Goal: Task Accomplishment & Management: Complete application form

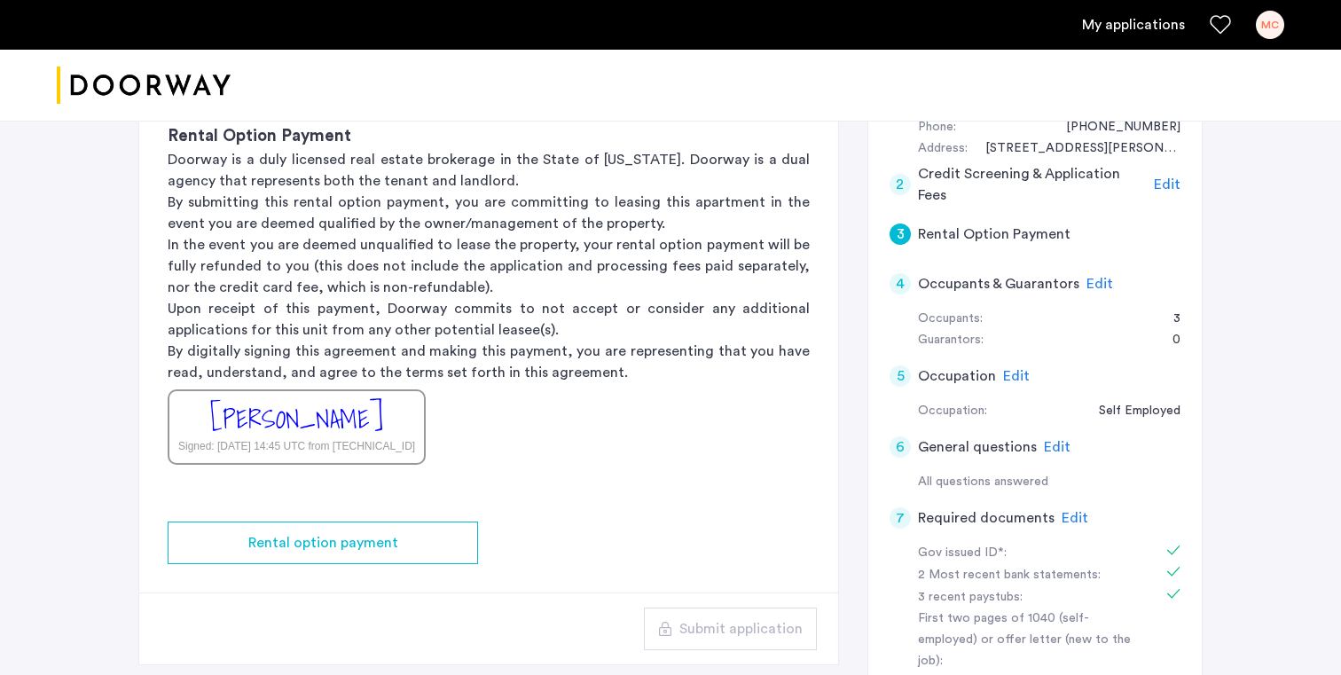
scroll to position [449, 0]
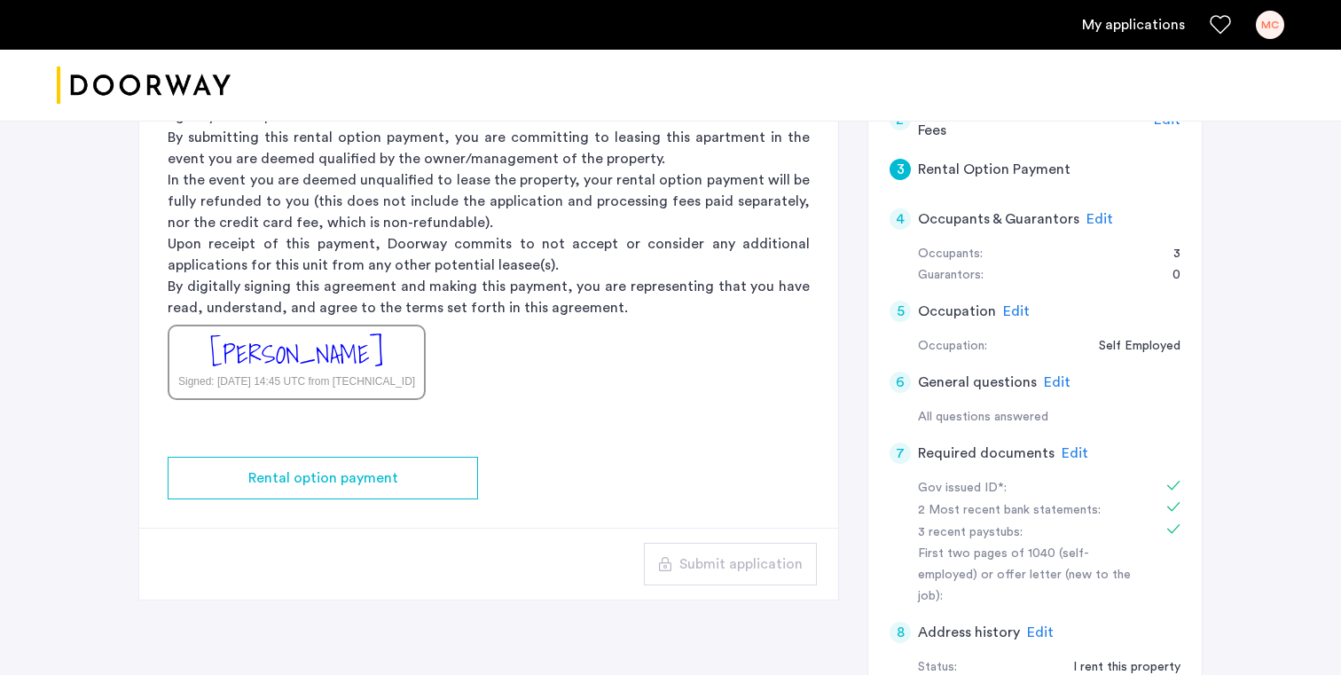
click at [1073, 450] on span "Edit" at bounding box center [1075, 453] width 27 height 14
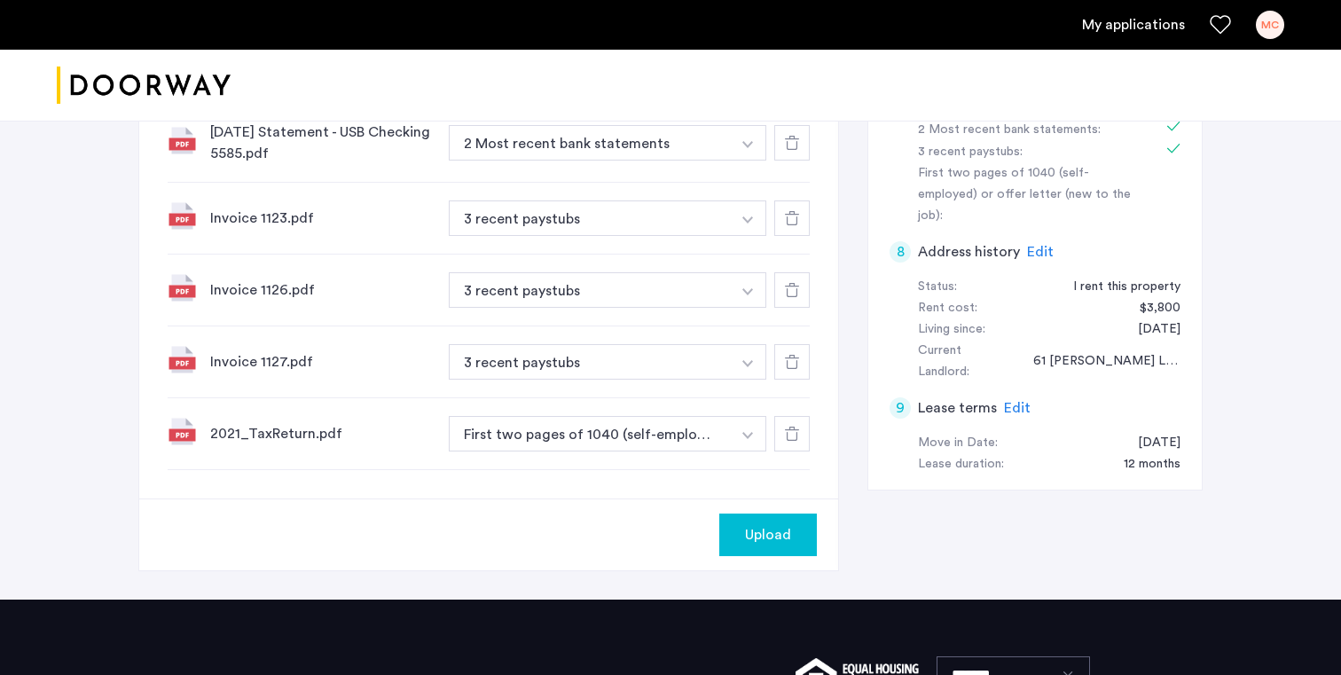
scroll to position [1012, 0]
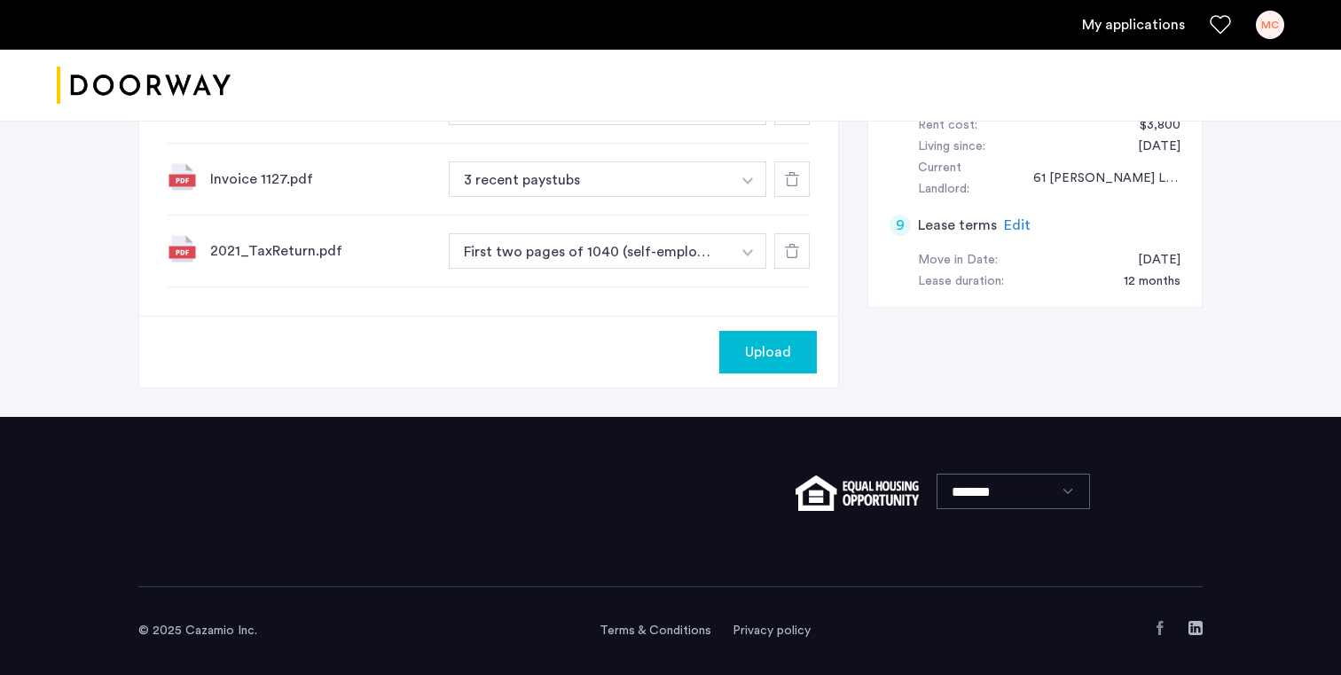
click at [770, 357] on span "Upload" at bounding box center [768, 351] width 46 height 21
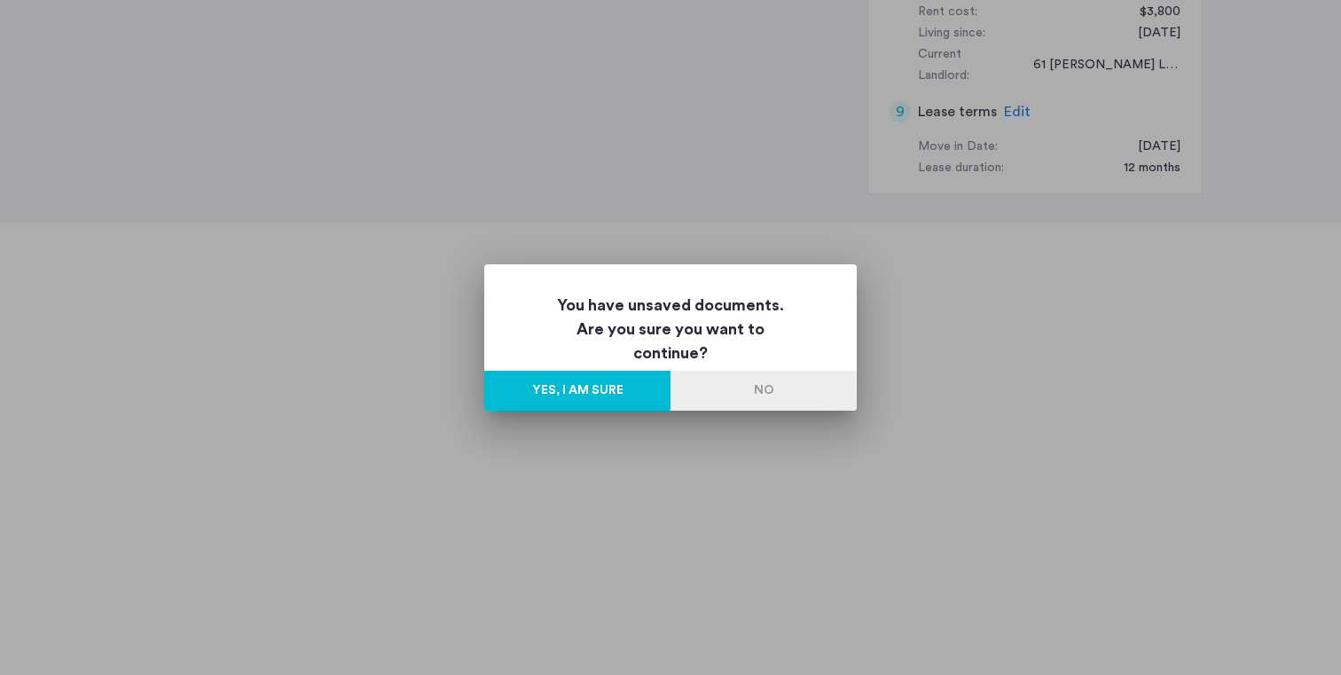
scroll to position [0, 0]
click at [766, 405] on button "No" at bounding box center [764, 391] width 186 height 40
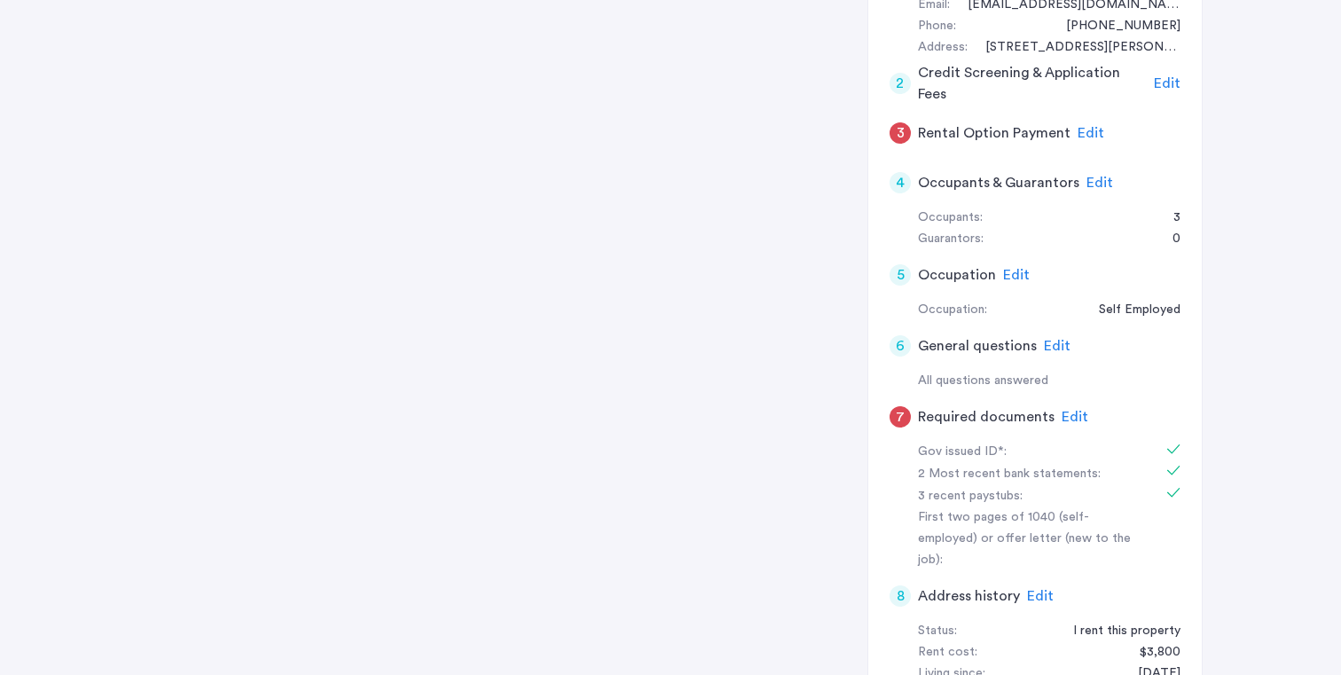
scroll to position [370, 0]
click at [1064, 420] on span "Edit" at bounding box center [1075, 419] width 27 height 14
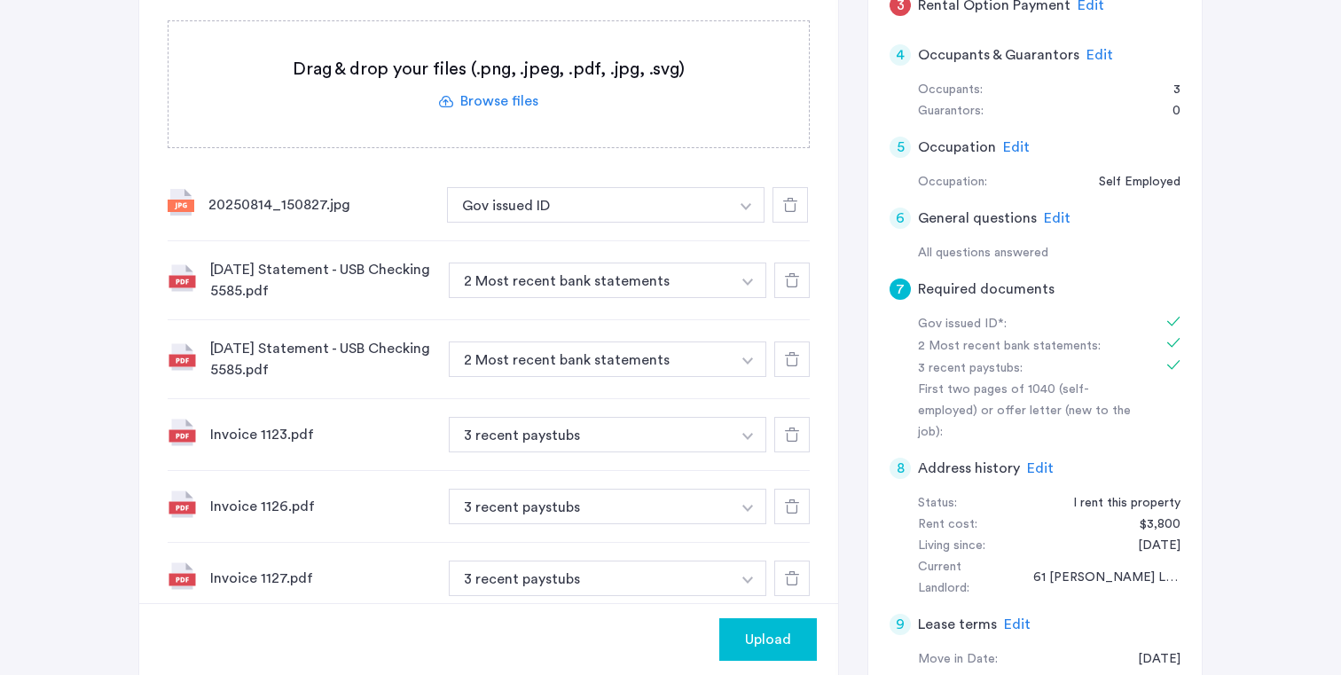
scroll to position [640, 0]
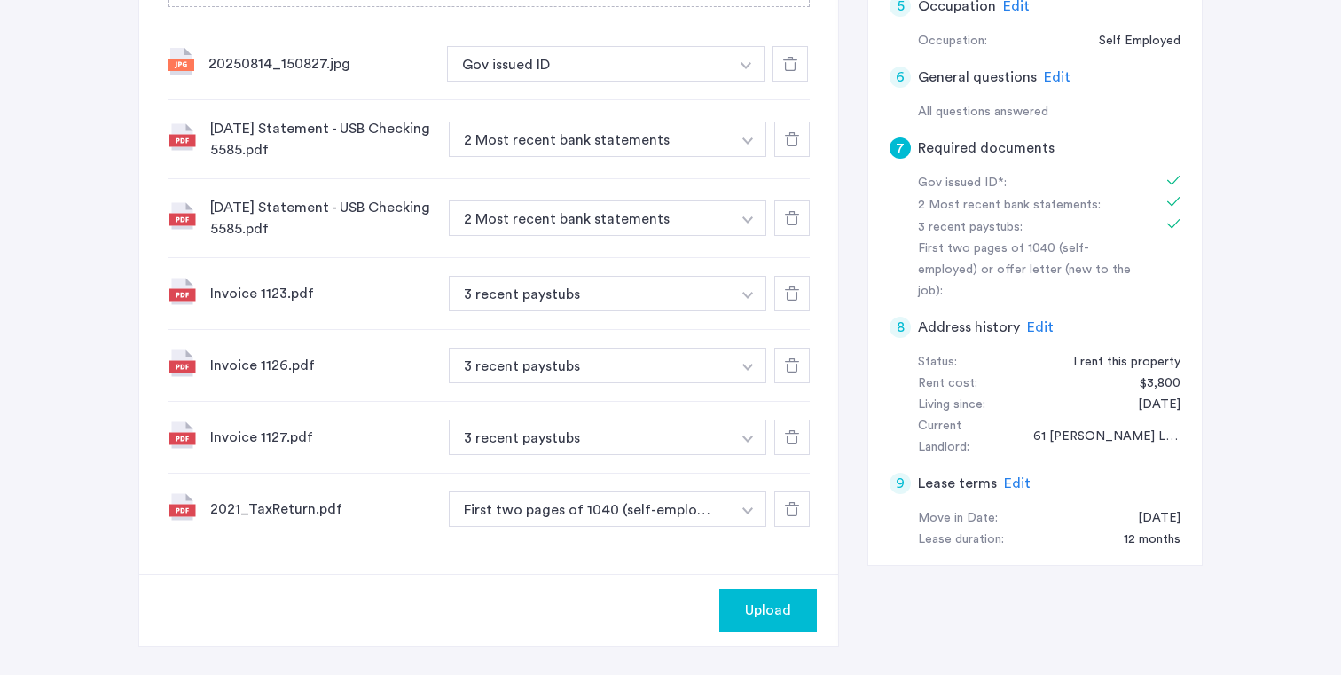
click at [752, 599] on button "Upload" at bounding box center [768, 610] width 98 height 43
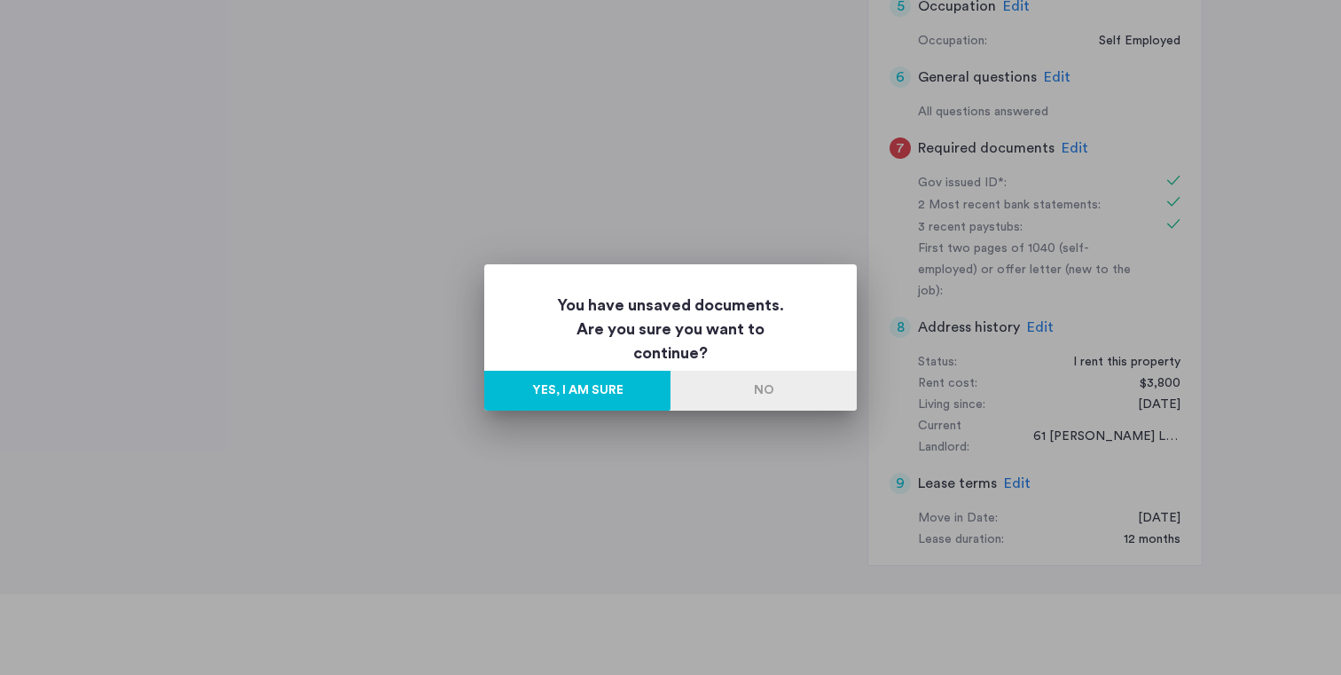
scroll to position [0, 0]
click at [654, 398] on button "Yes, I am sure" at bounding box center [577, 391] width 186 height 40
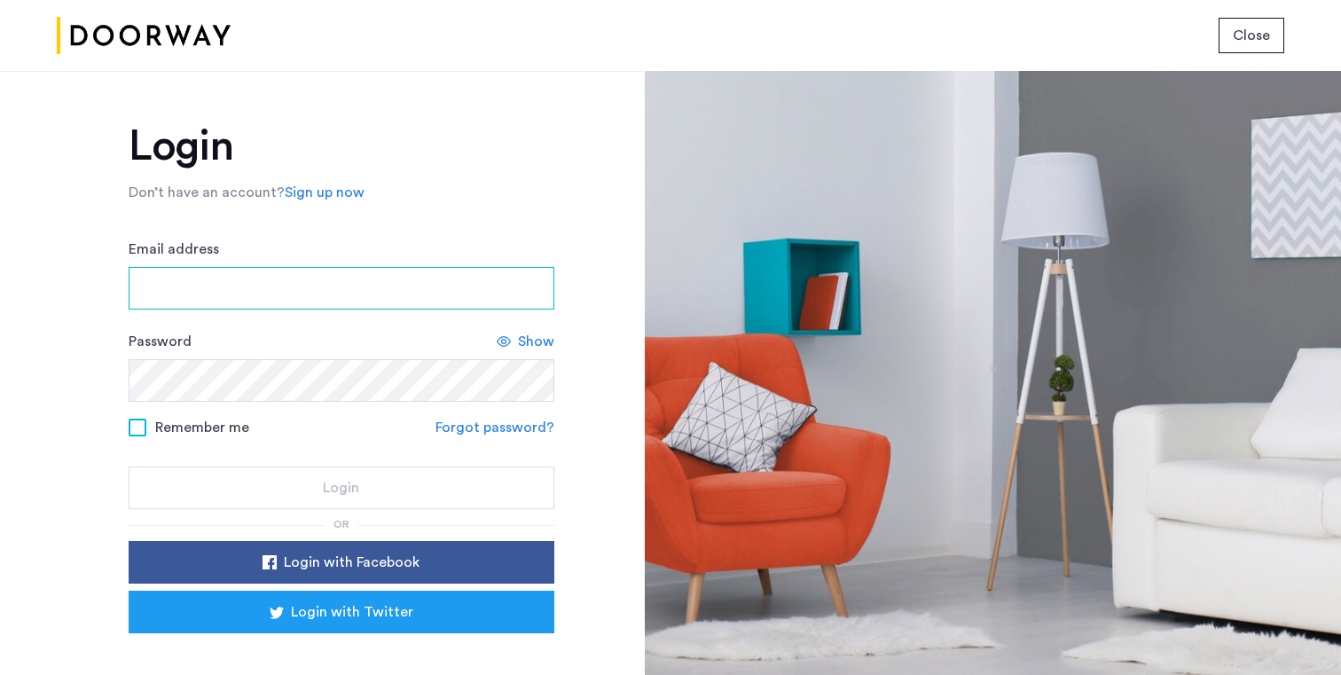
click at [436, 267] on input "Email address" at bounding box center [342, 288] width 426 height 43
type input "**********"
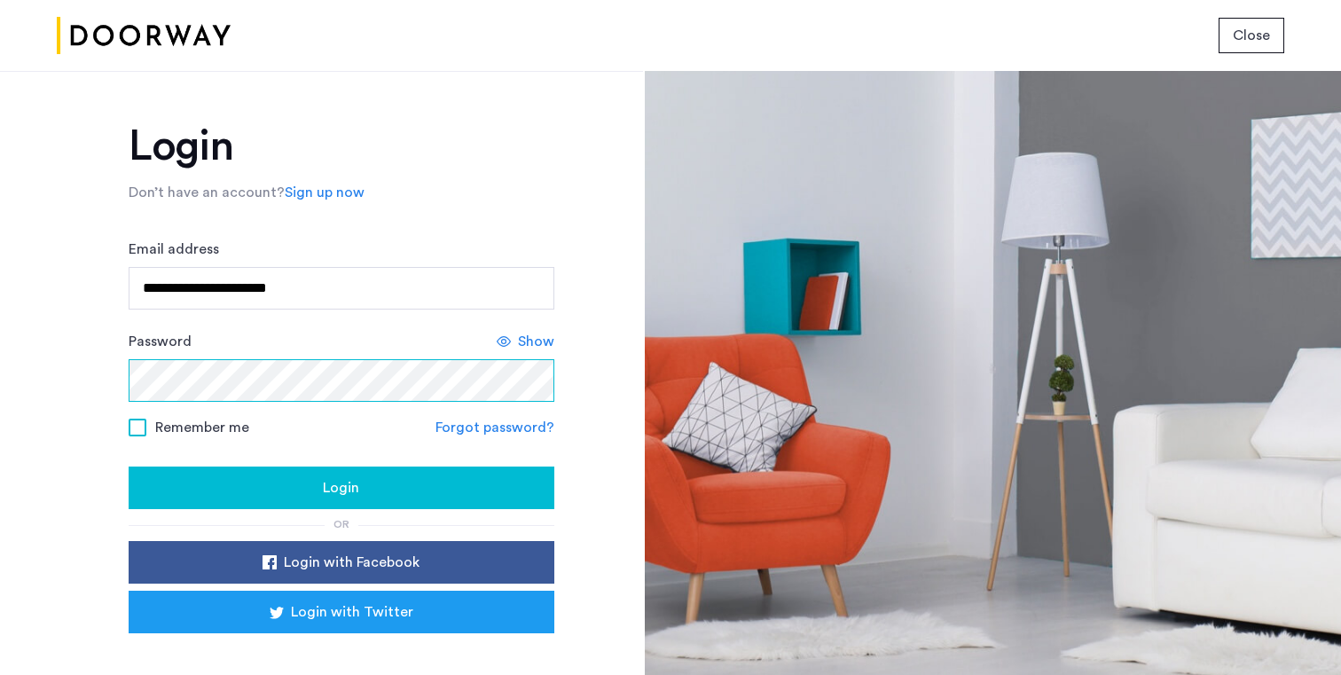
click at [129, 467] on button "Login" at bounding box center [342, 488] width 426 height 43
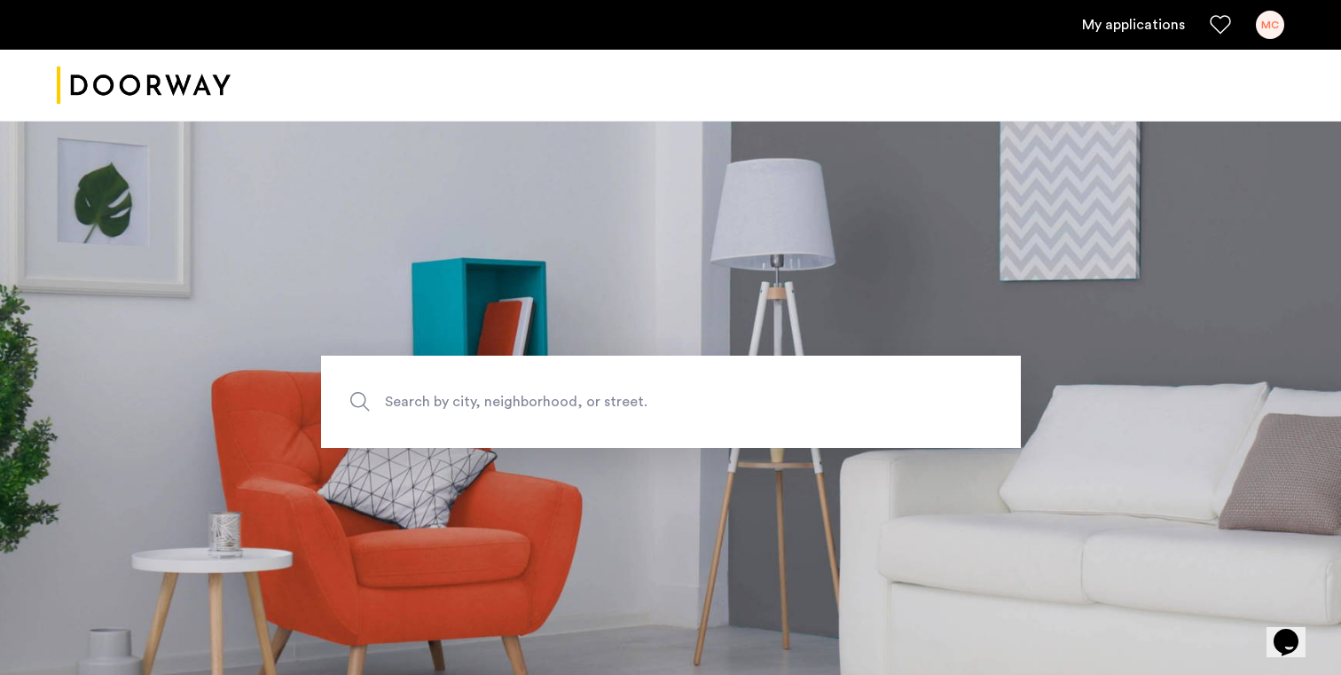
click at [1134, 22] on link "My applications" at bounding box center [1133, 24] width 103 height 21
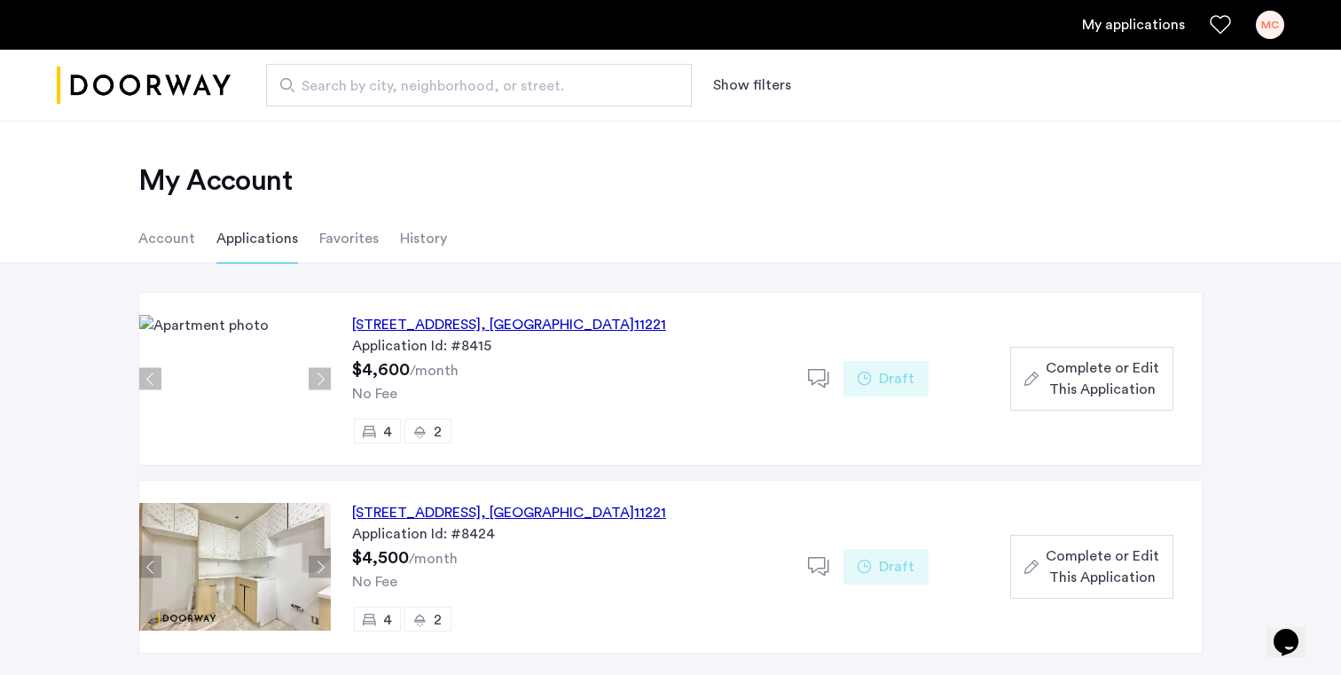
click at [562, 317] on div "30 Woodbine Street, Unit 2, Brooklyn , NY 11221" at bounding box center [509, 324] width 314 height 21
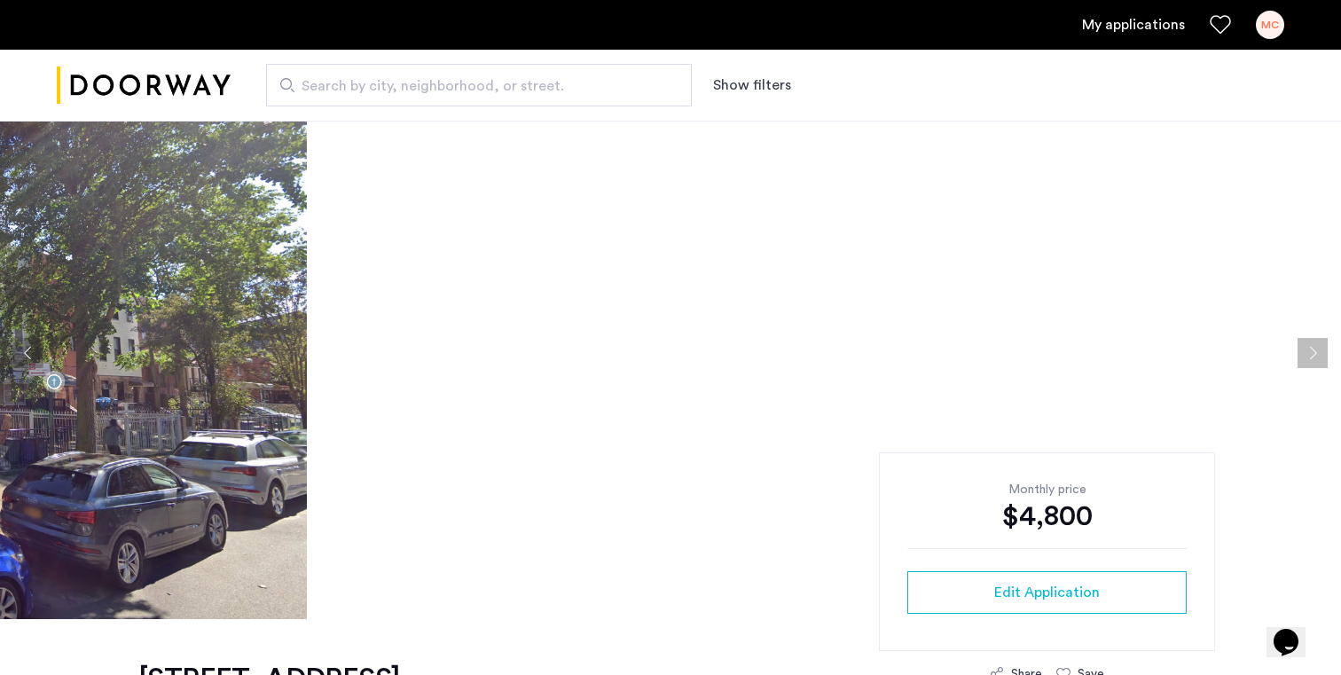
scroll to position [75, 0]
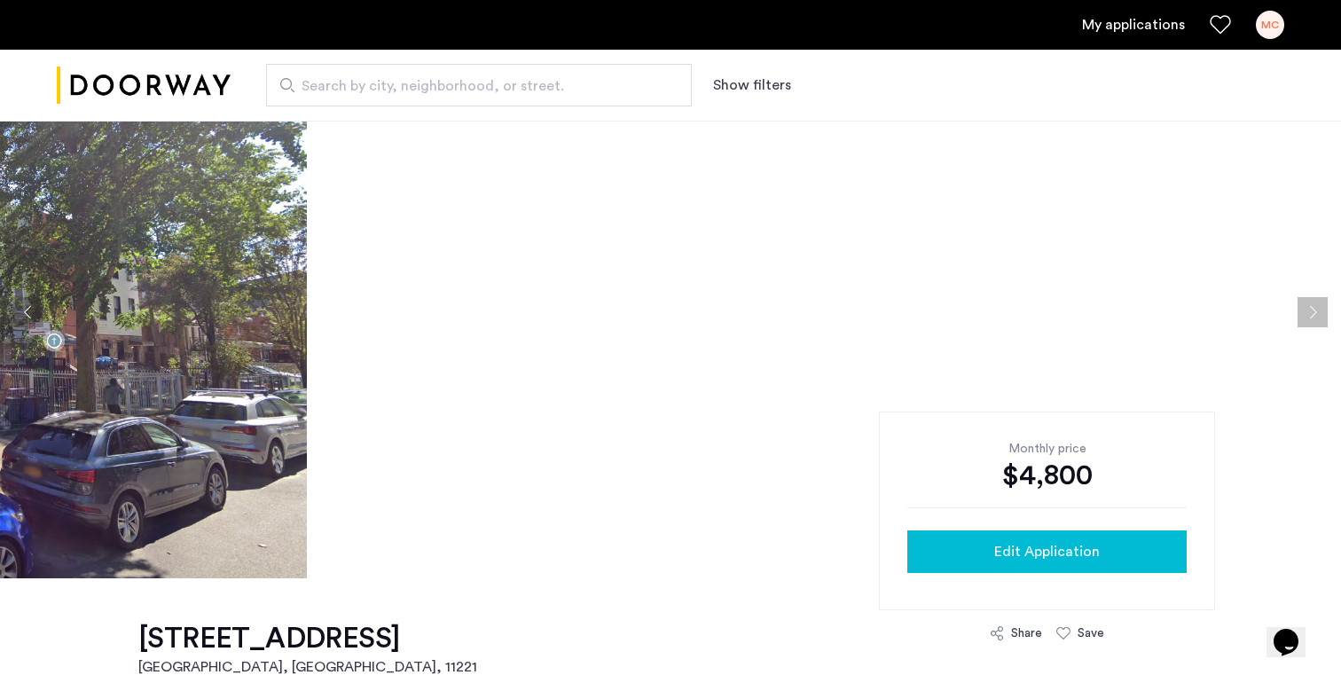
click at [980, 547] on div "Edit Application" at bounding box center [1047, 551] width 251 height 21
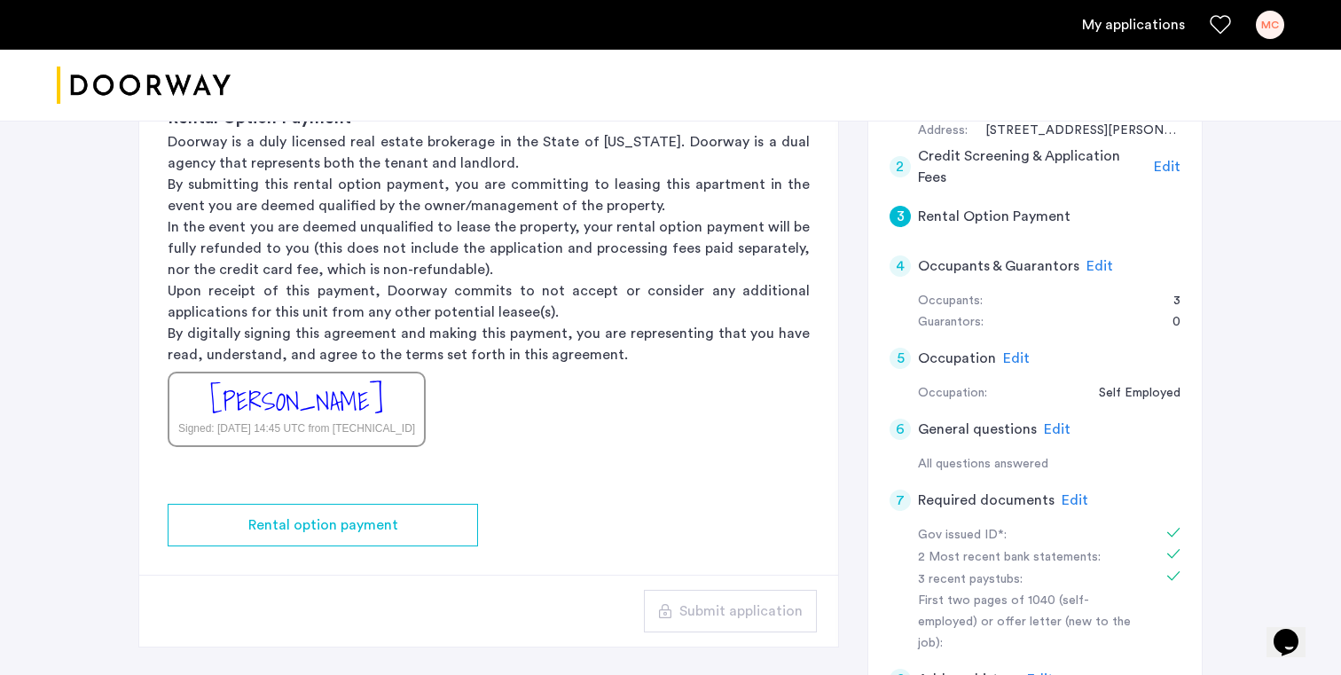
scroll to position [455, 0]
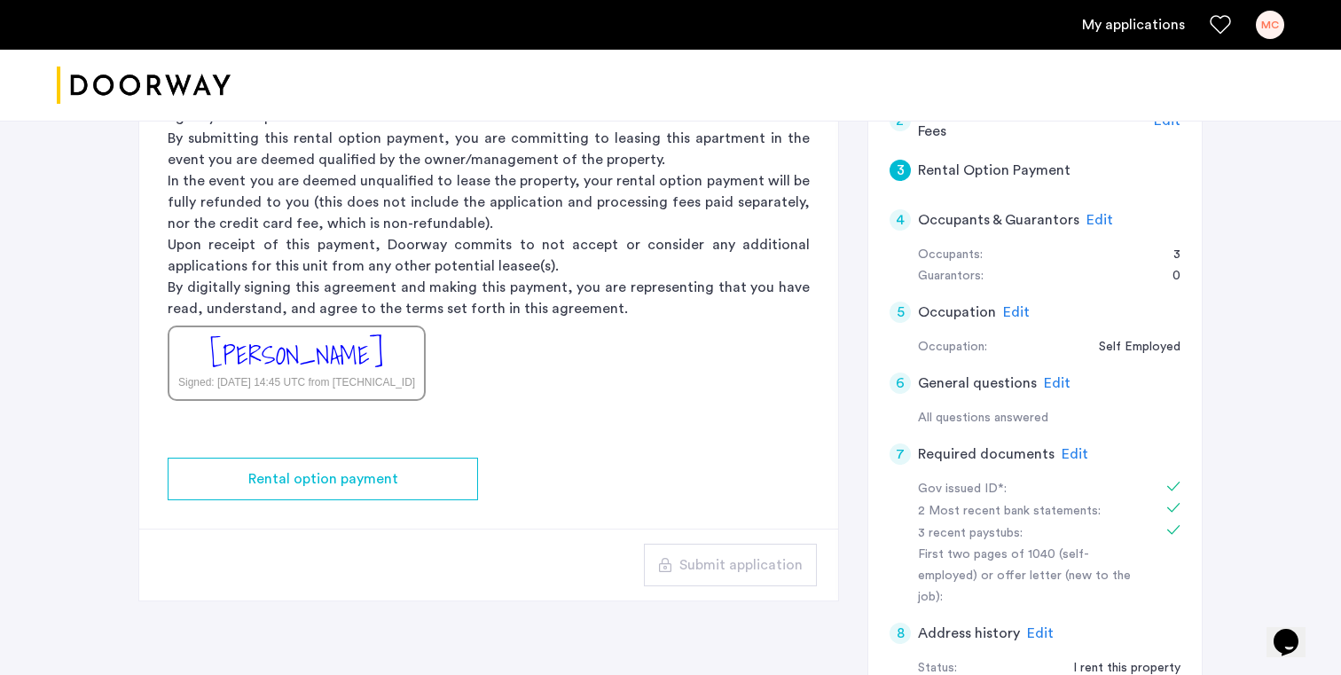
click at [1064, 452] on span "Edit" at bounding box center [1075, 454] width 27 height 14
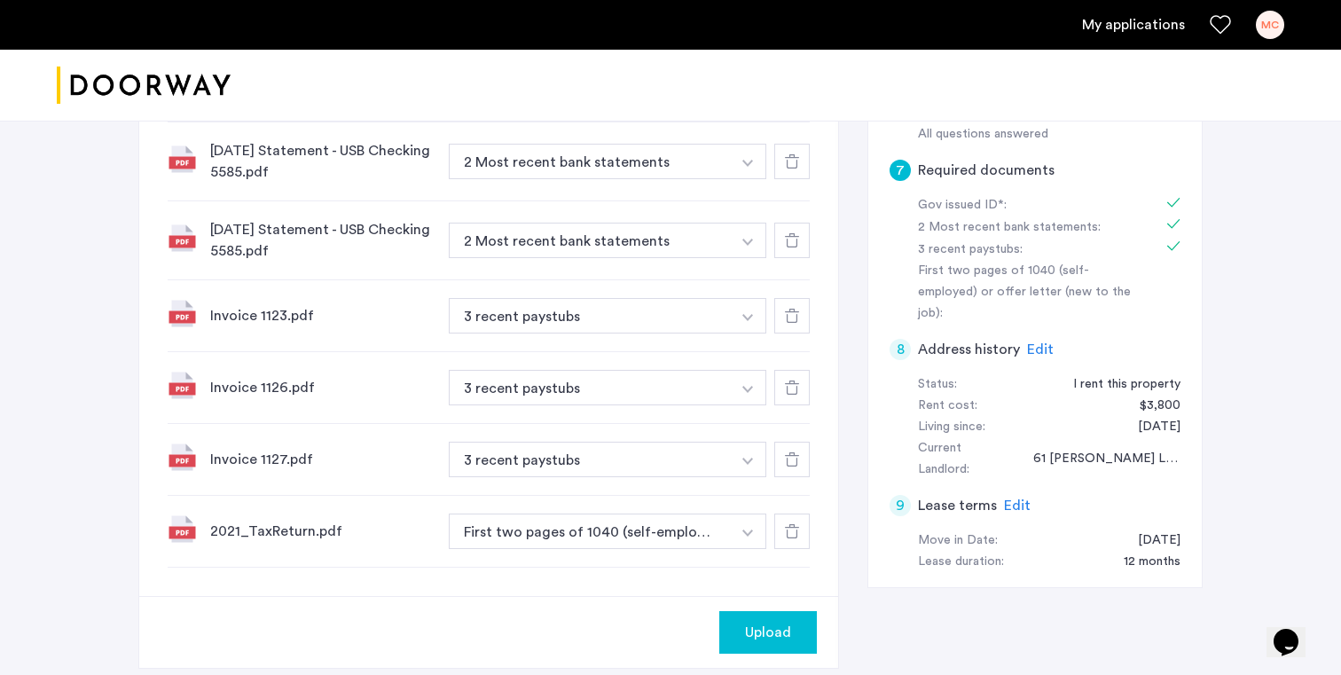
scroll to position [895, 0]
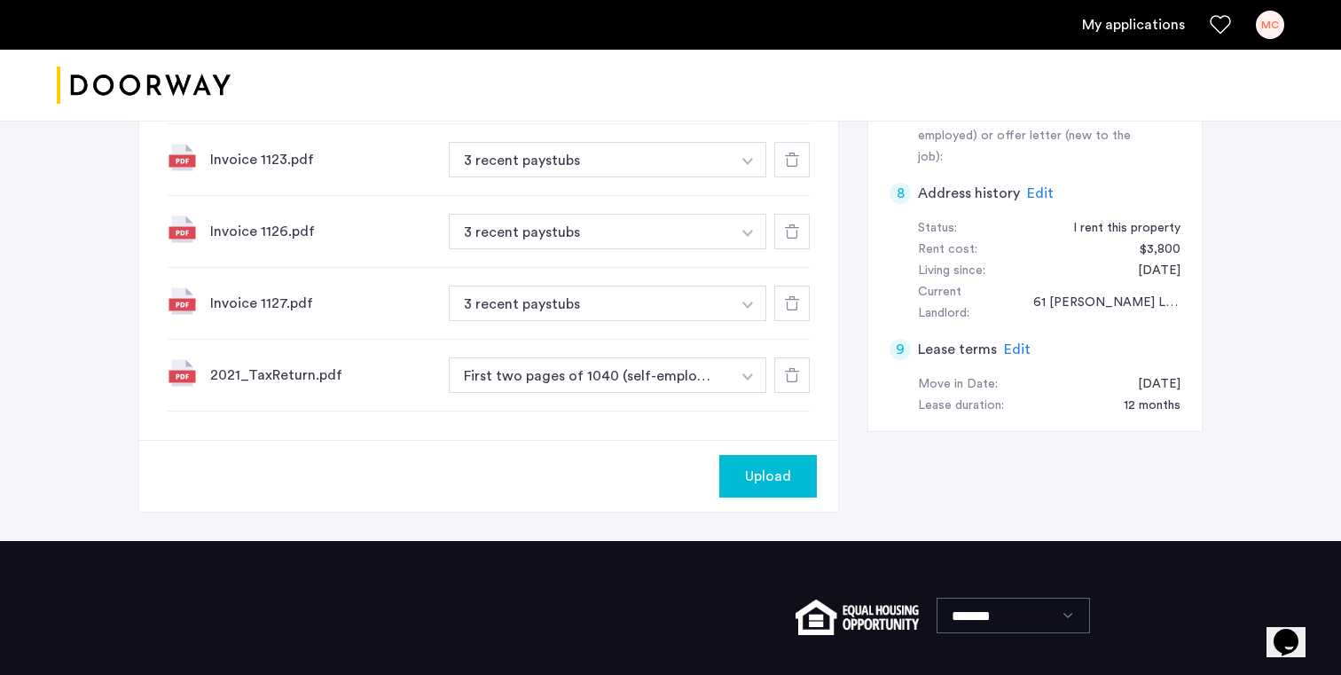
click at [794, 467] on div "Upload" at bounding box center [767, 476] width 69 height 21
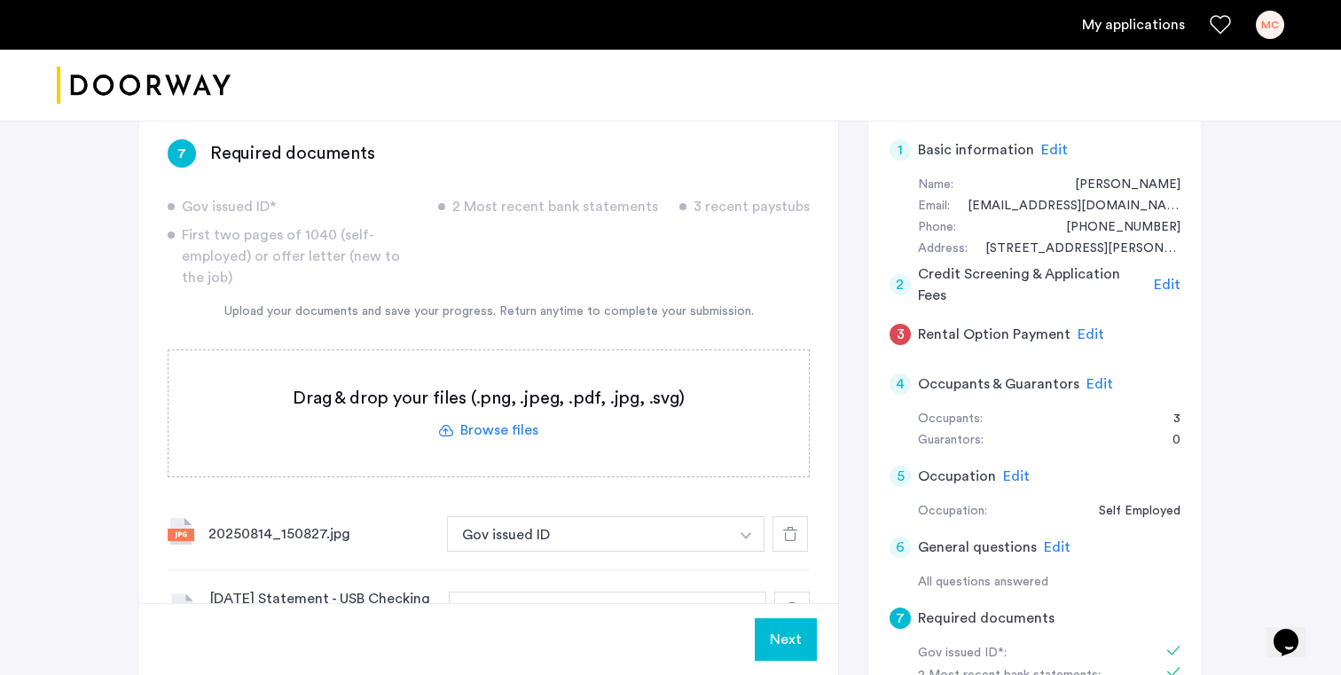
scroll to position [343, 0]
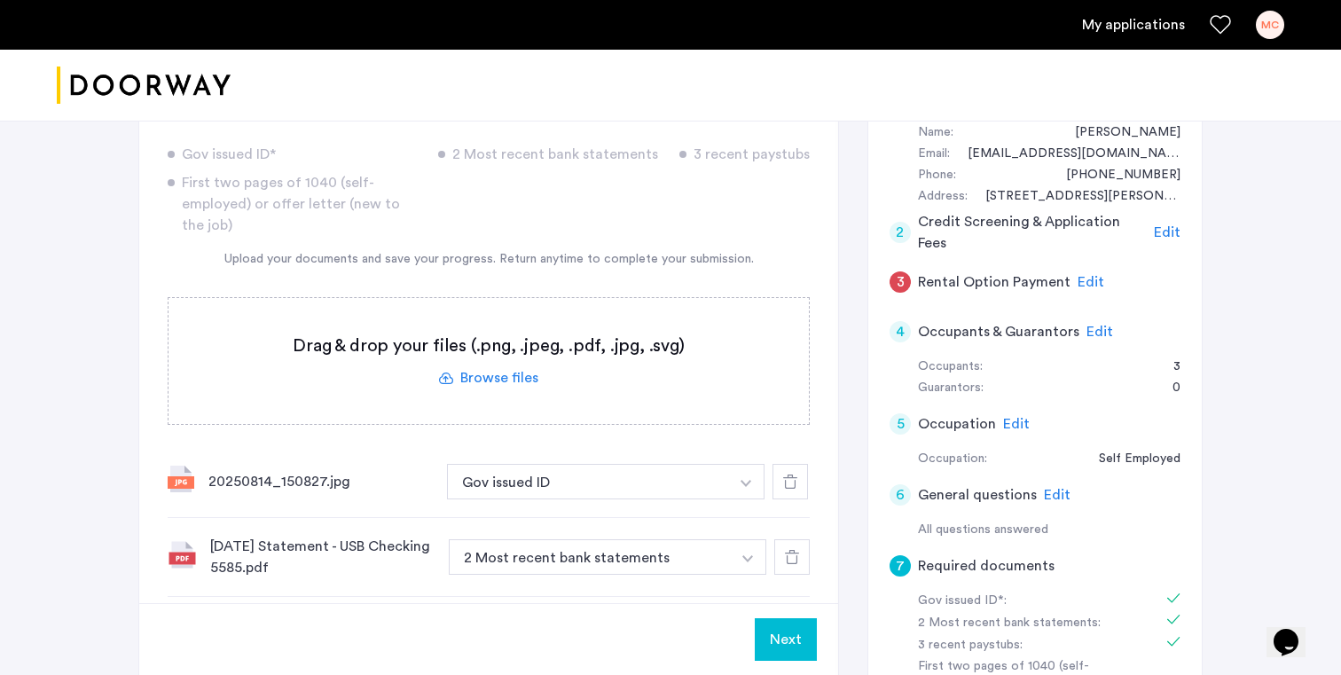
click at [1094, 332] on span "Edit" at bounding box center [1099, 332] width 27 height 14
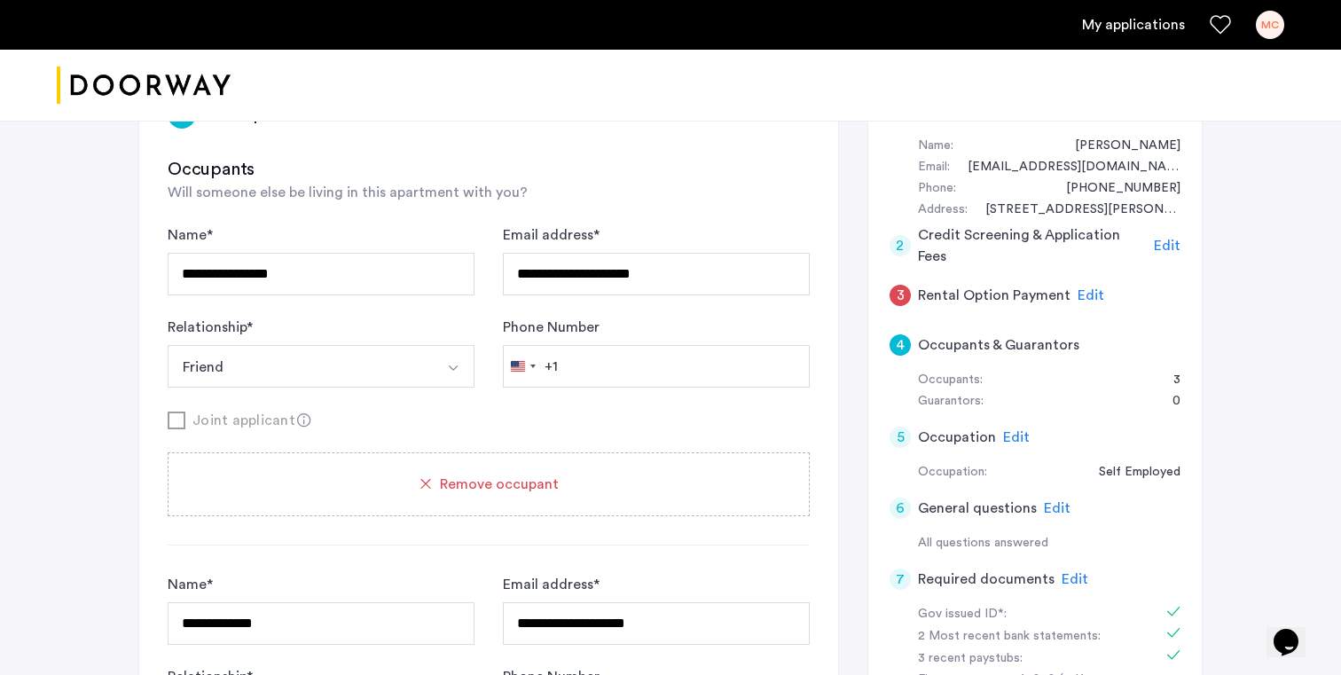
scroll to position [437, 0]
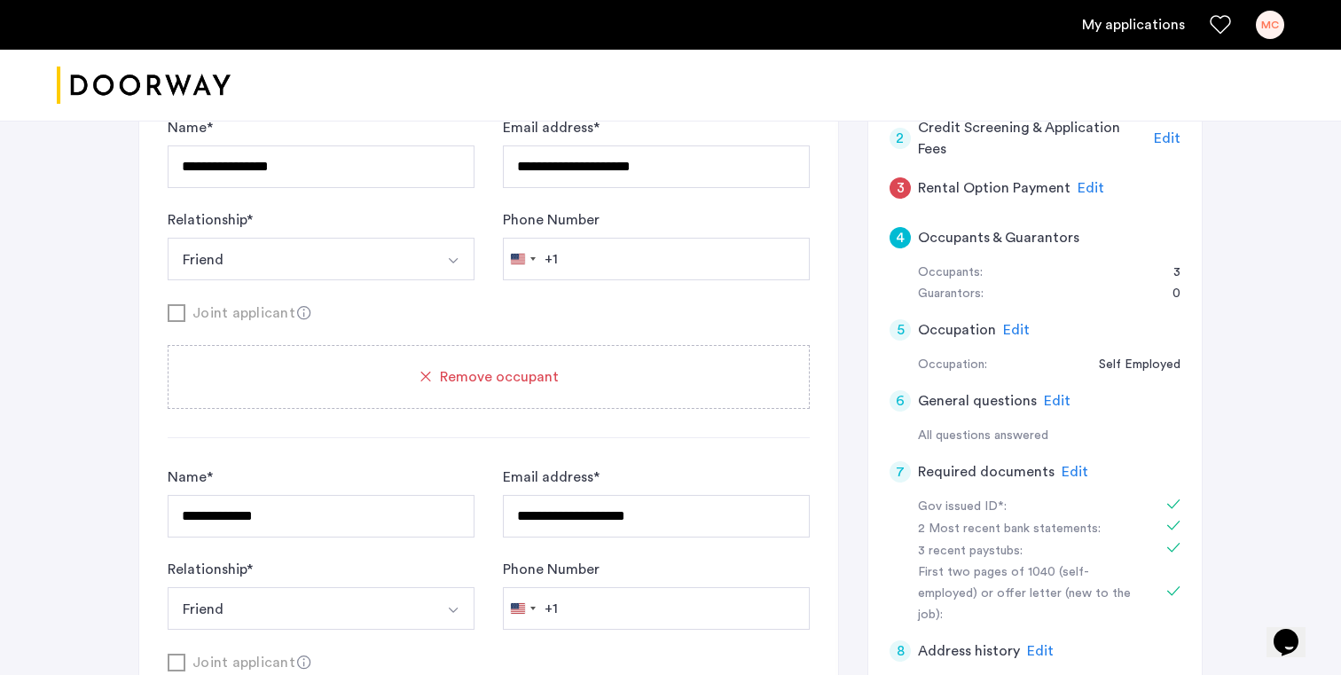
click at [1019, 329] on span "Edit" at bounding box center [1016, 330] width 27 height 14
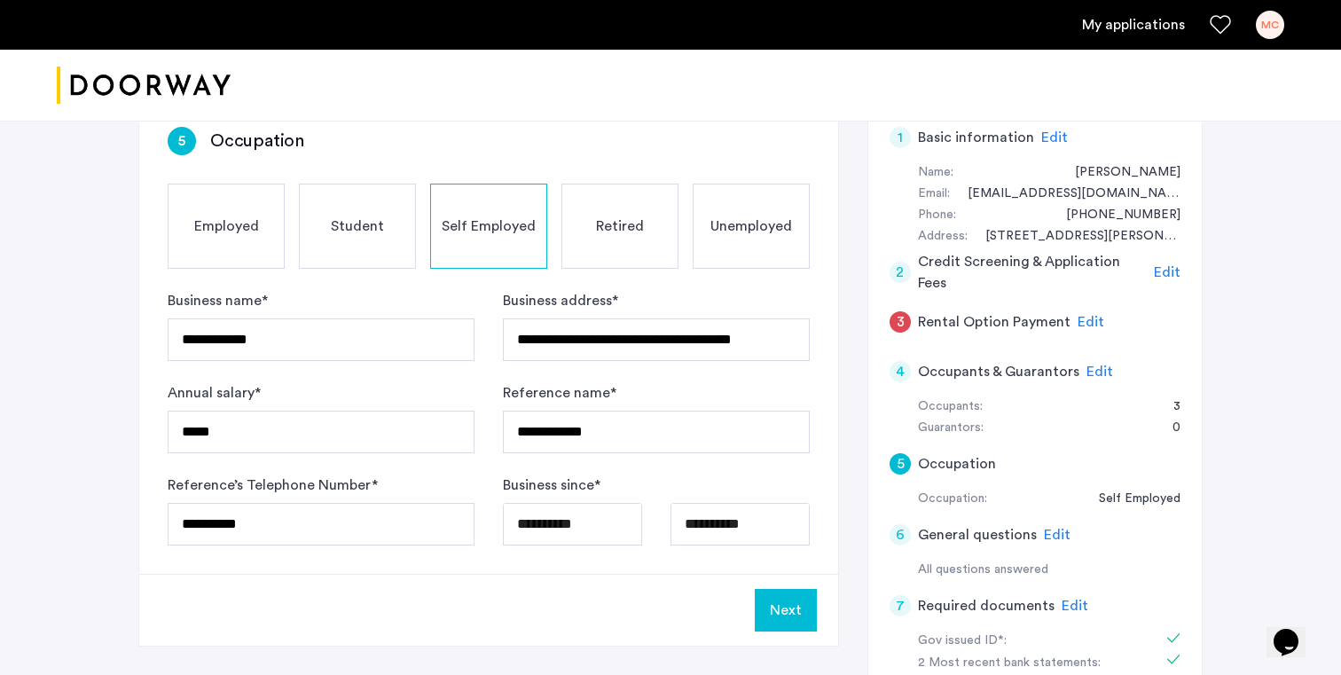
scroll to position [328, 0]
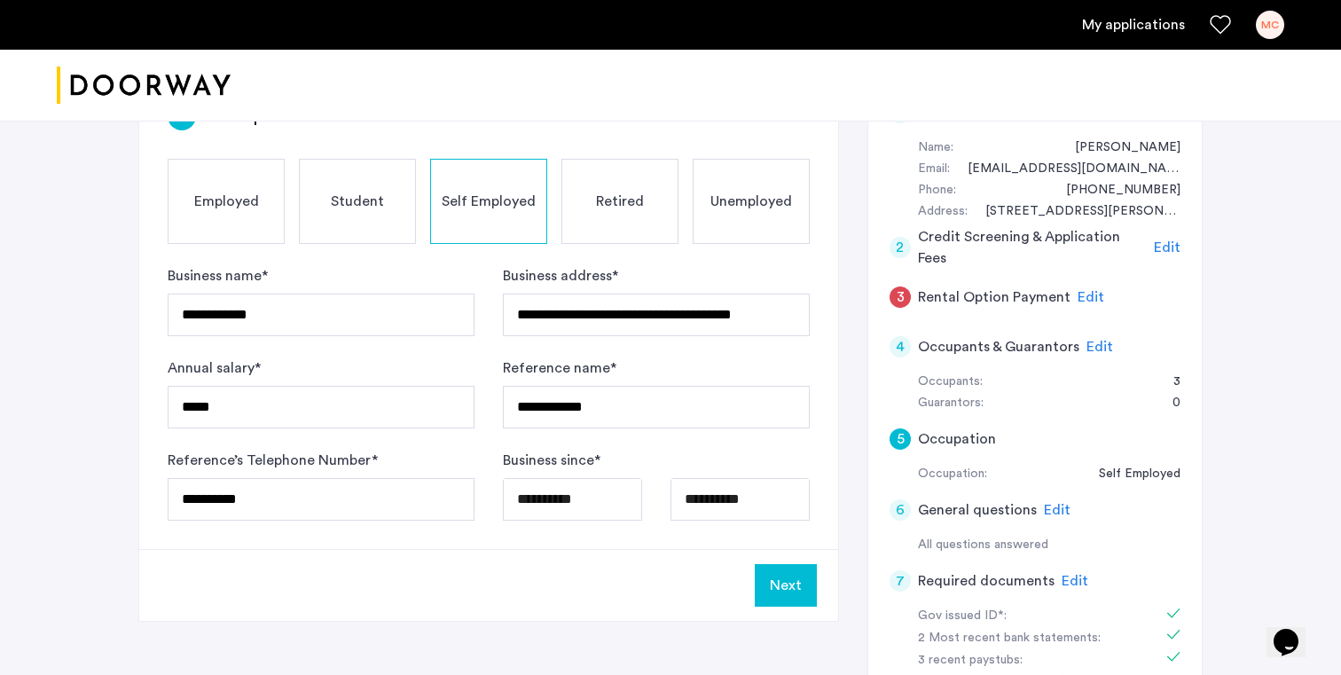
click at [626, 347] on body "**********" at bounding box center [670, 9] width 1341 height 675
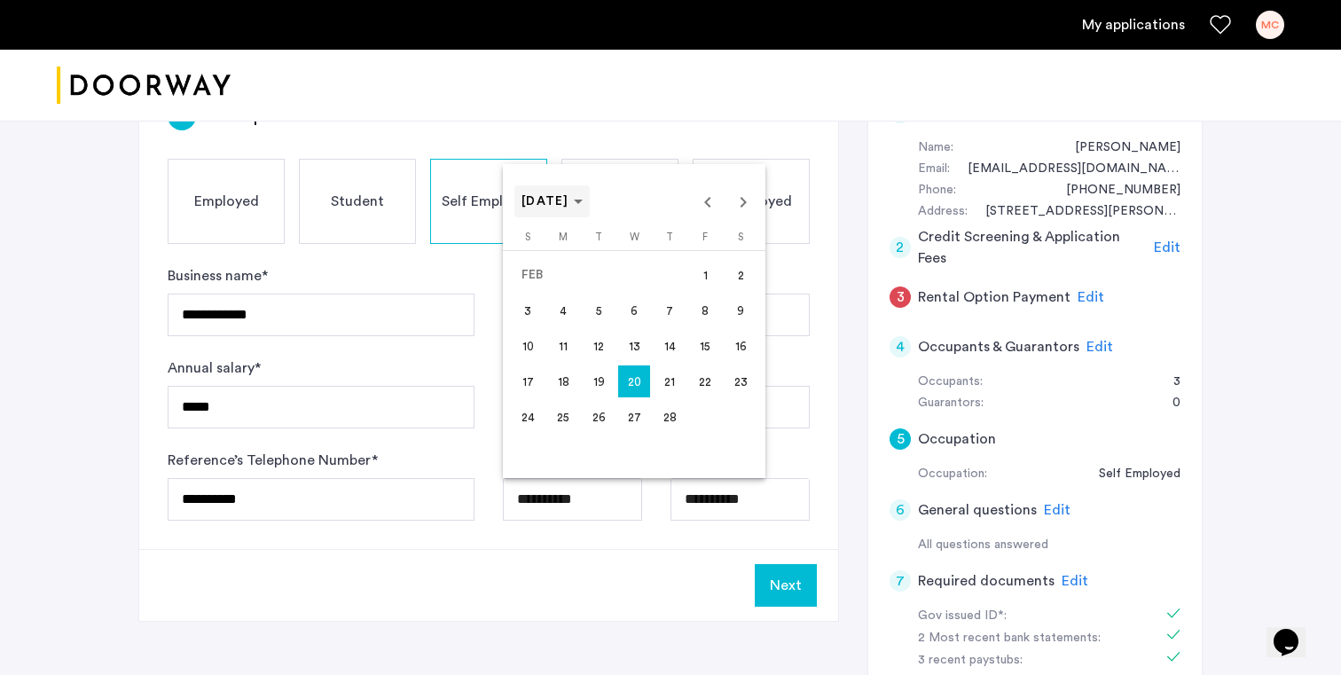
click at [569, 208] on span "[DATE]" at bounding box center [546, 201] width 48 height 12
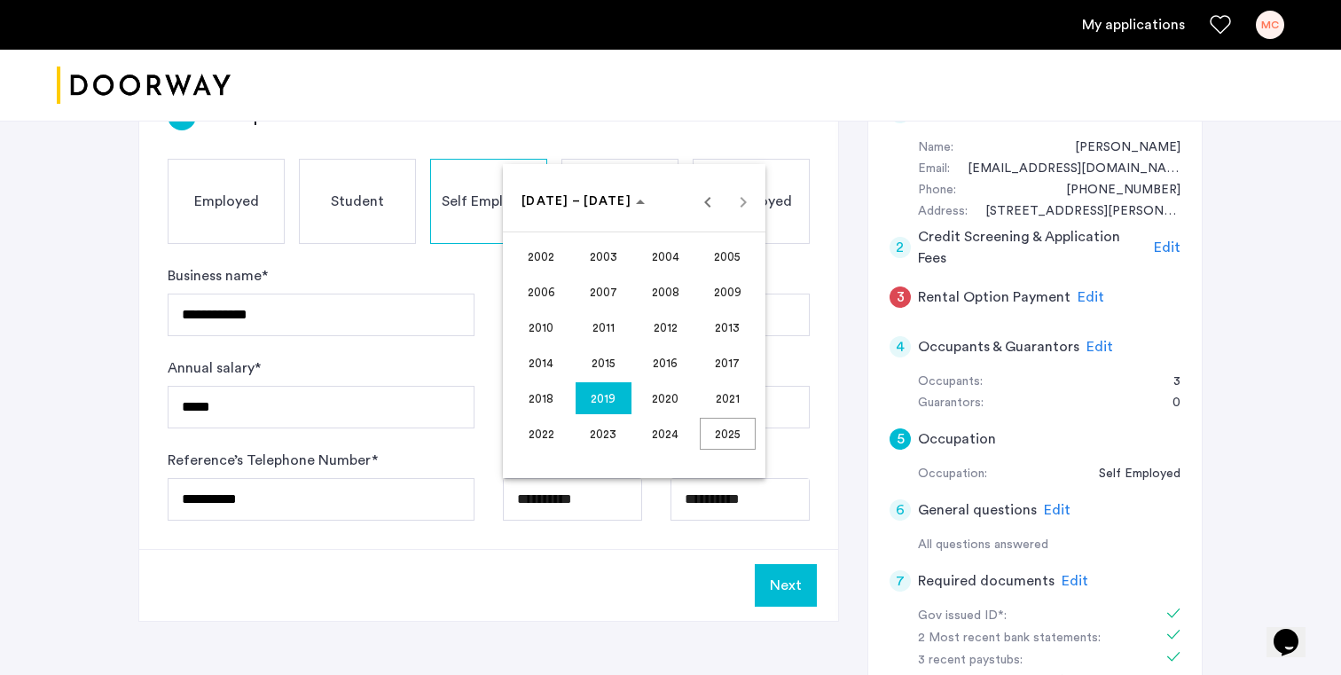
click at [553, 387] on span "2018" at bounding box center [542, 398] width 56 height 32
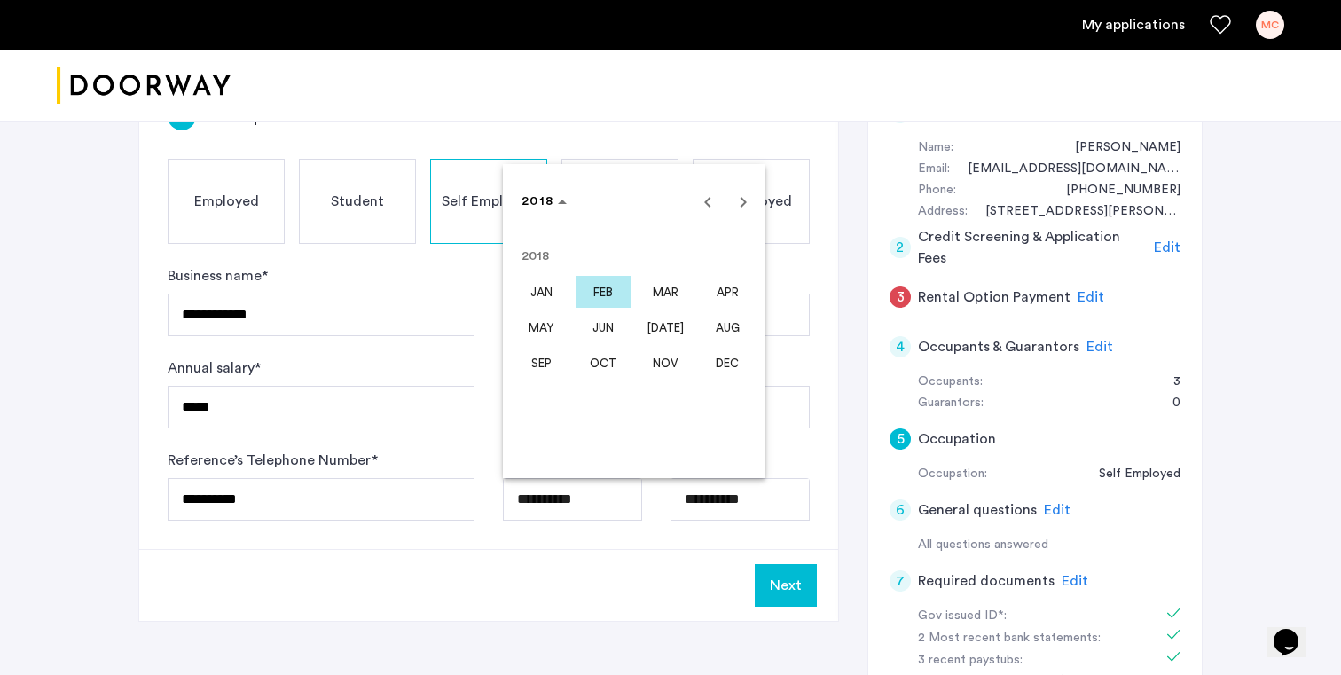
click at [624, 300] on span "FEB" at bounding box center [604, 292] width 56 height 32
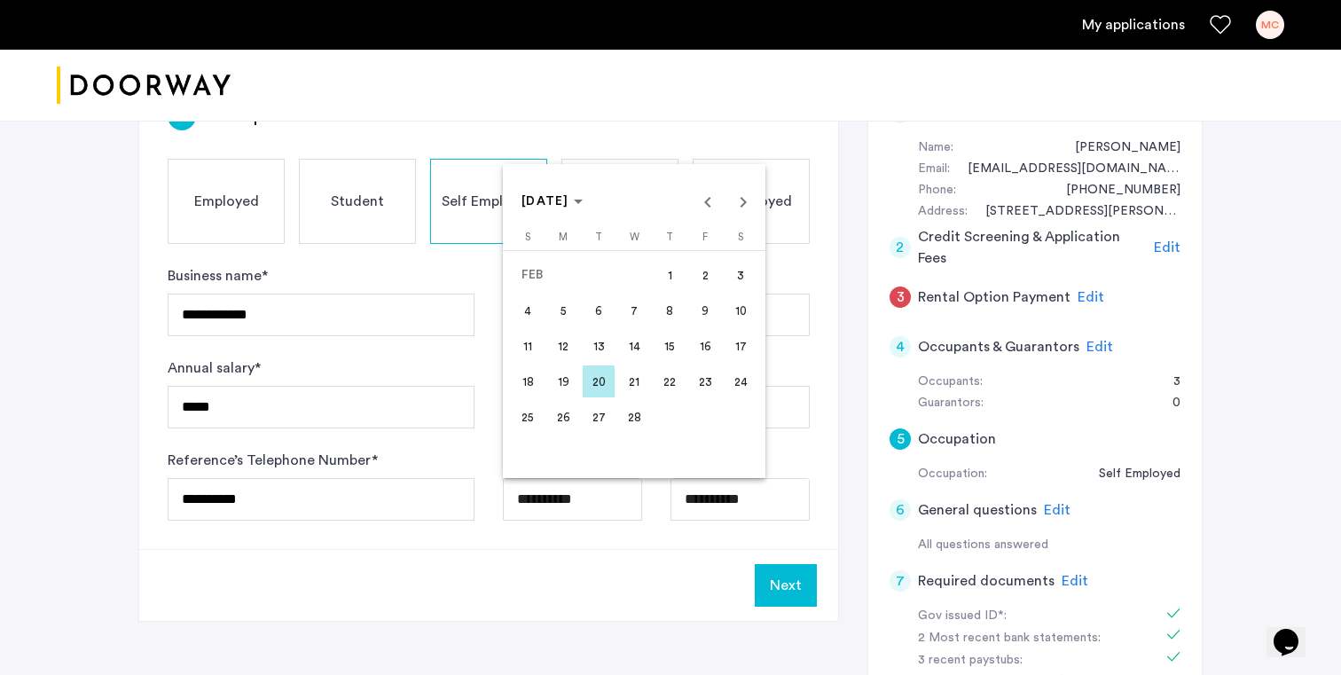
click at [603, 377] on span "20" at bounding box center [599, 381] width 32 height 32
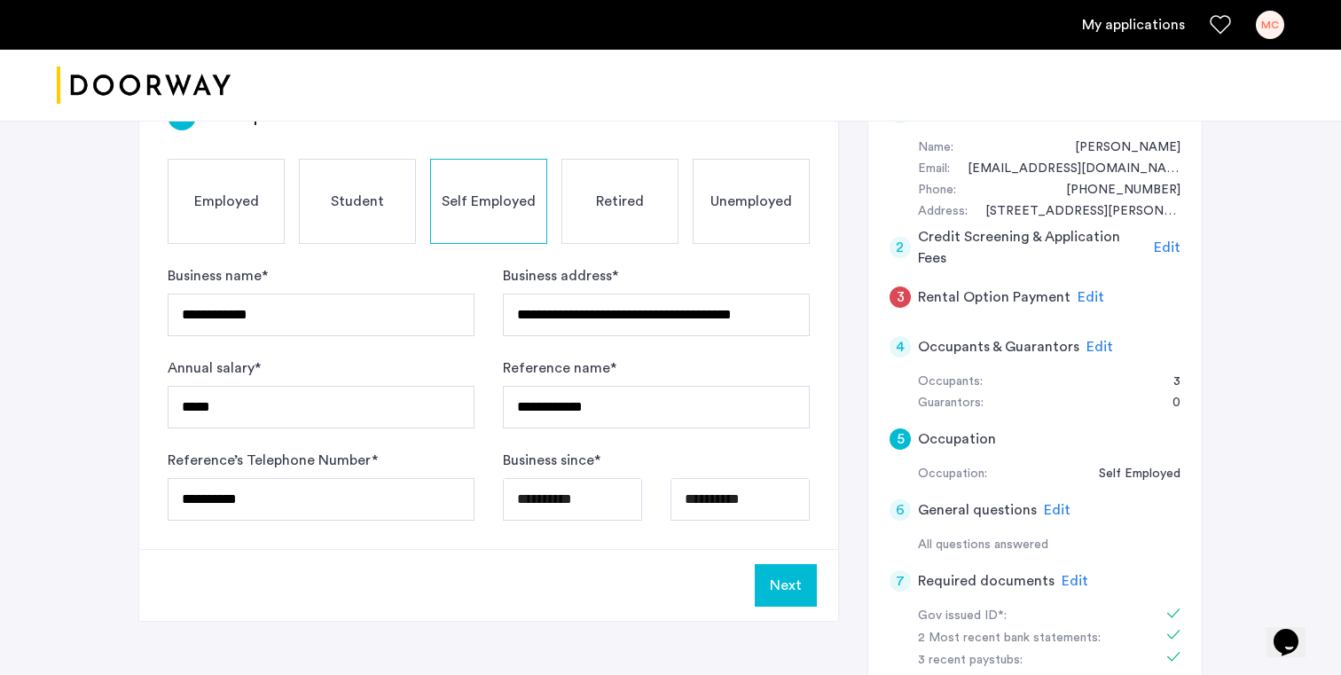
type input "**********"
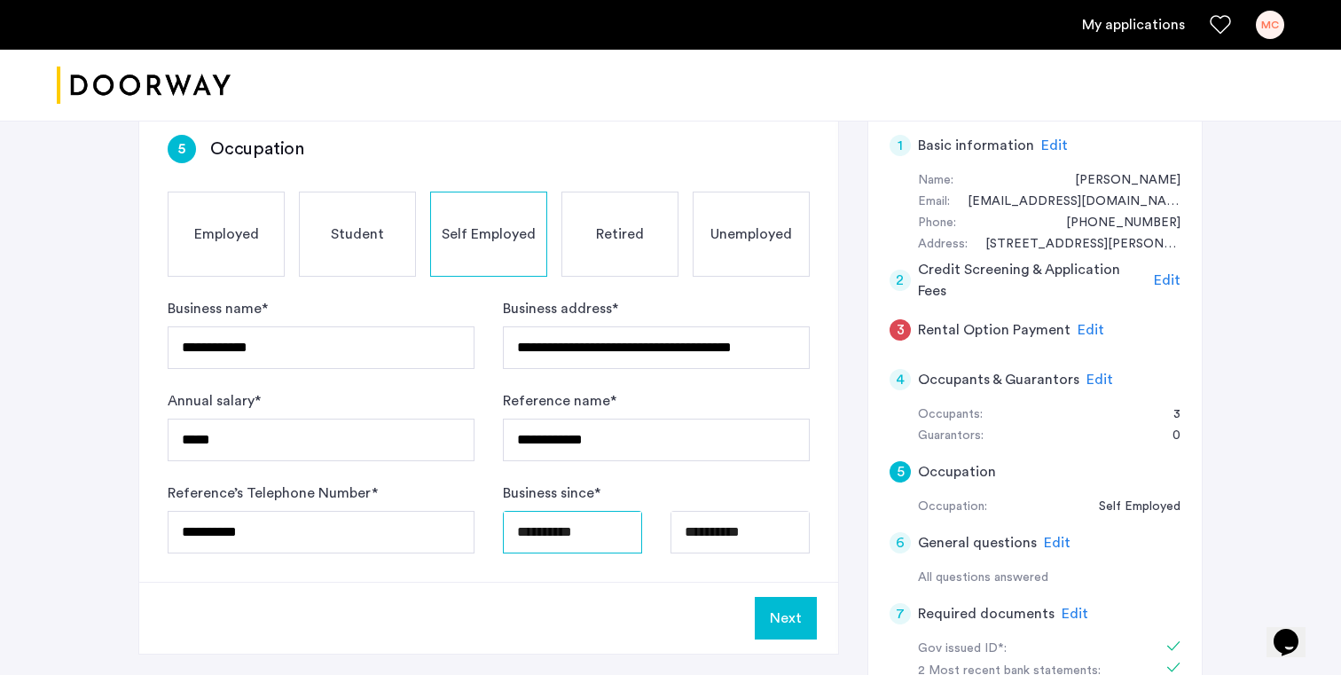
scroll to position [294, 0]
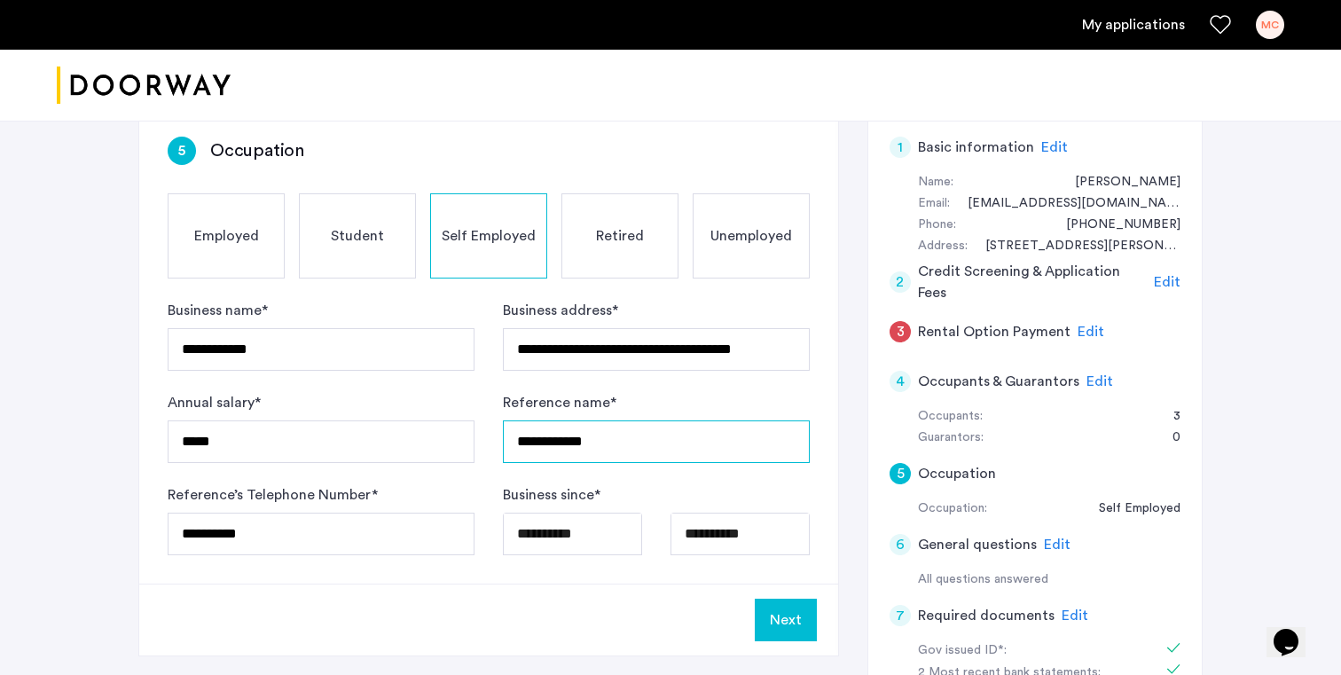
click at [665, 451] on input "**********" at bounding box center [656, 441] width 307 height 43
type input "*"
type input "**********"
click at [837, 418] on div "**********" at bounding box center [488, 345] width 699 height 475
click at [781, 621] on button "Next" at bounding box center [786, 620] width 62 height 43
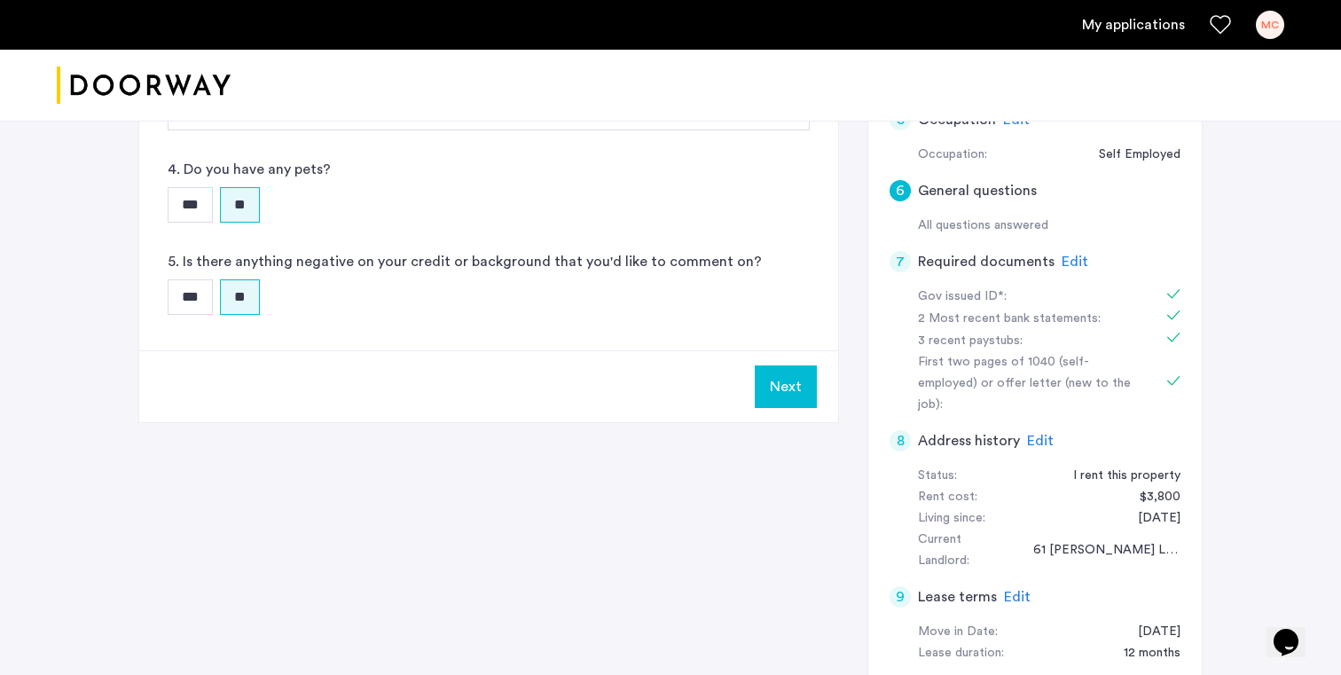
scroll to position [619, 0]
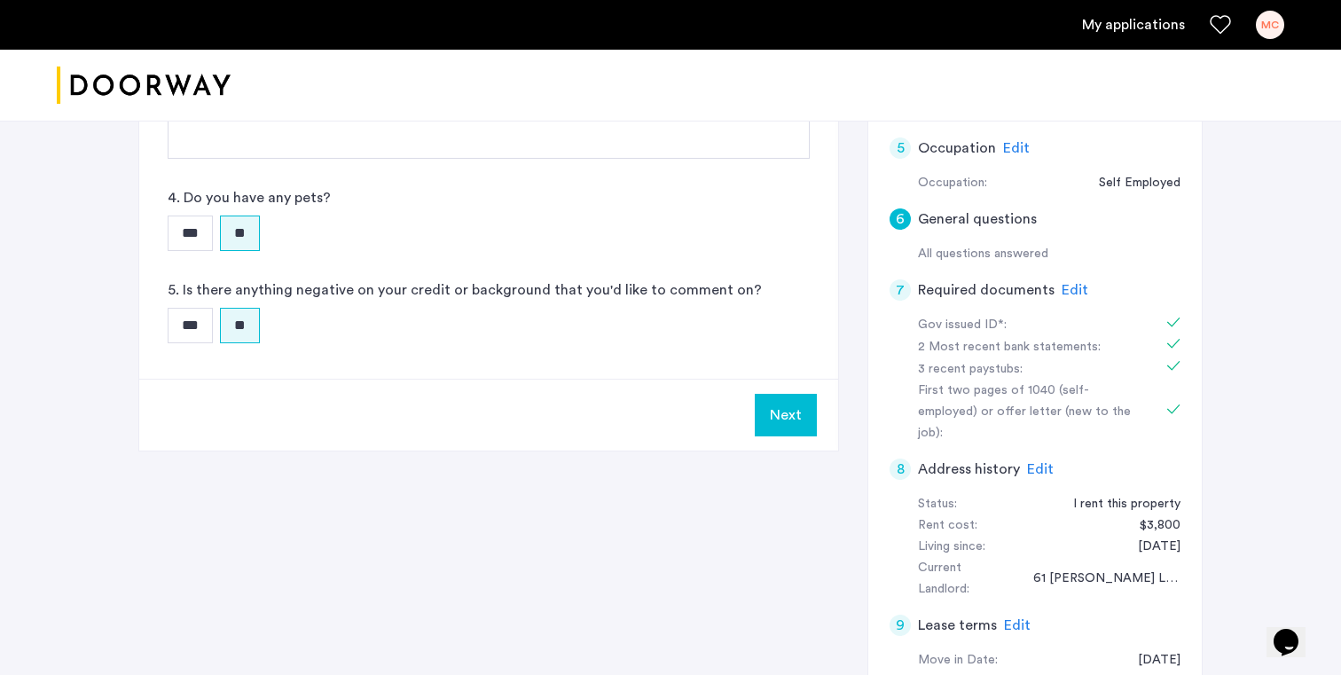
click at [1032, 462] on span "Edit" at bounding box center [1040, 469] width 27 height 14
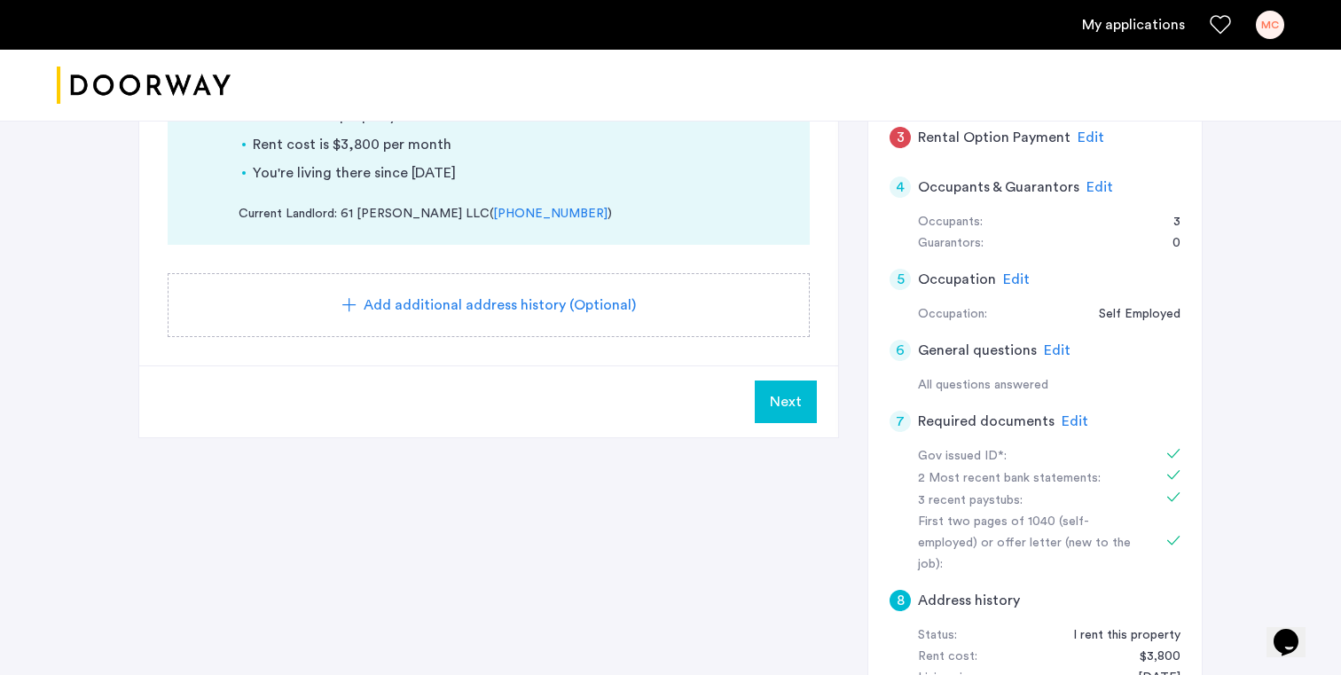
scroll to position [570, 0]
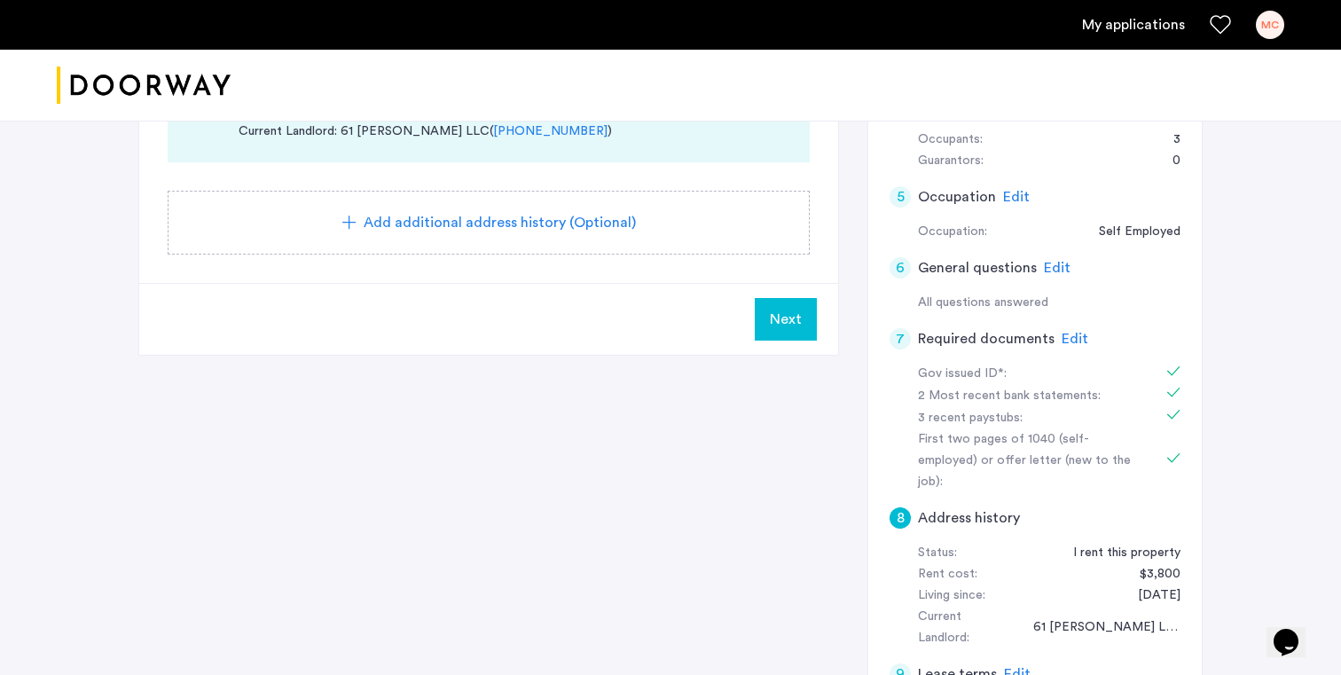
click at [1070, 332] on span "Edit" at bounding box center [1075, 339] width 27 height 14
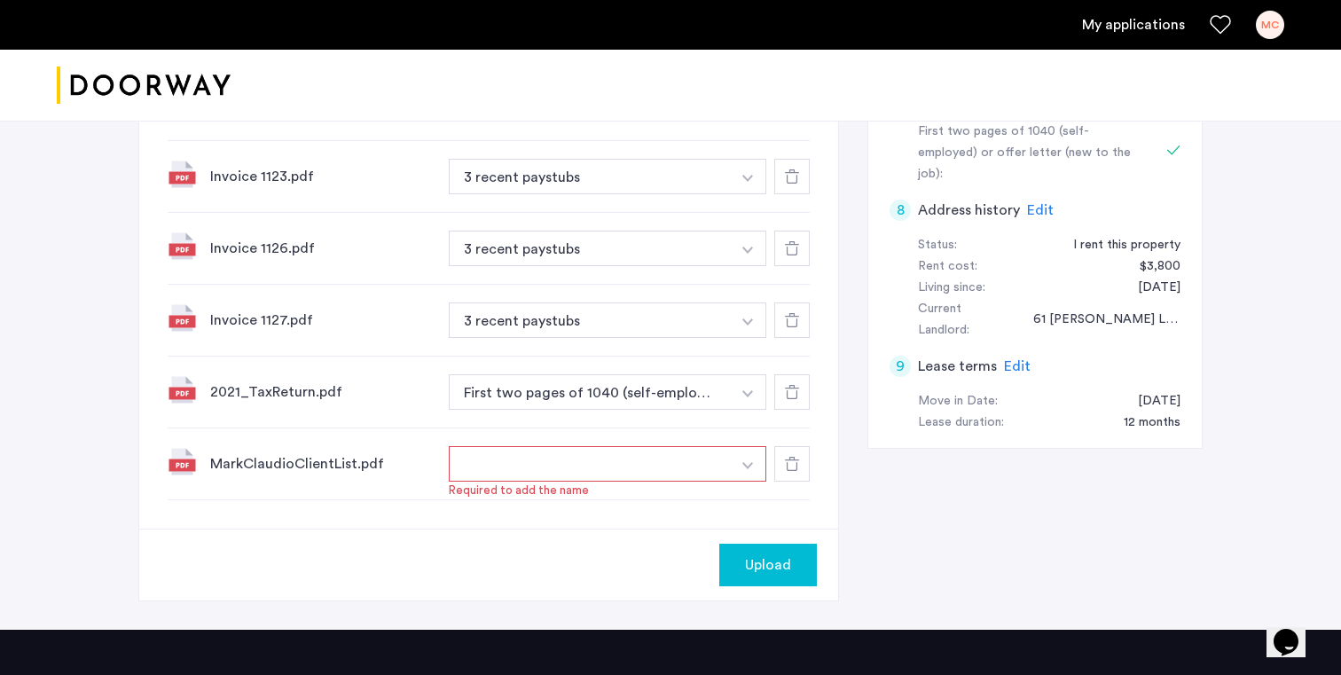
scroll to position [891, 0]
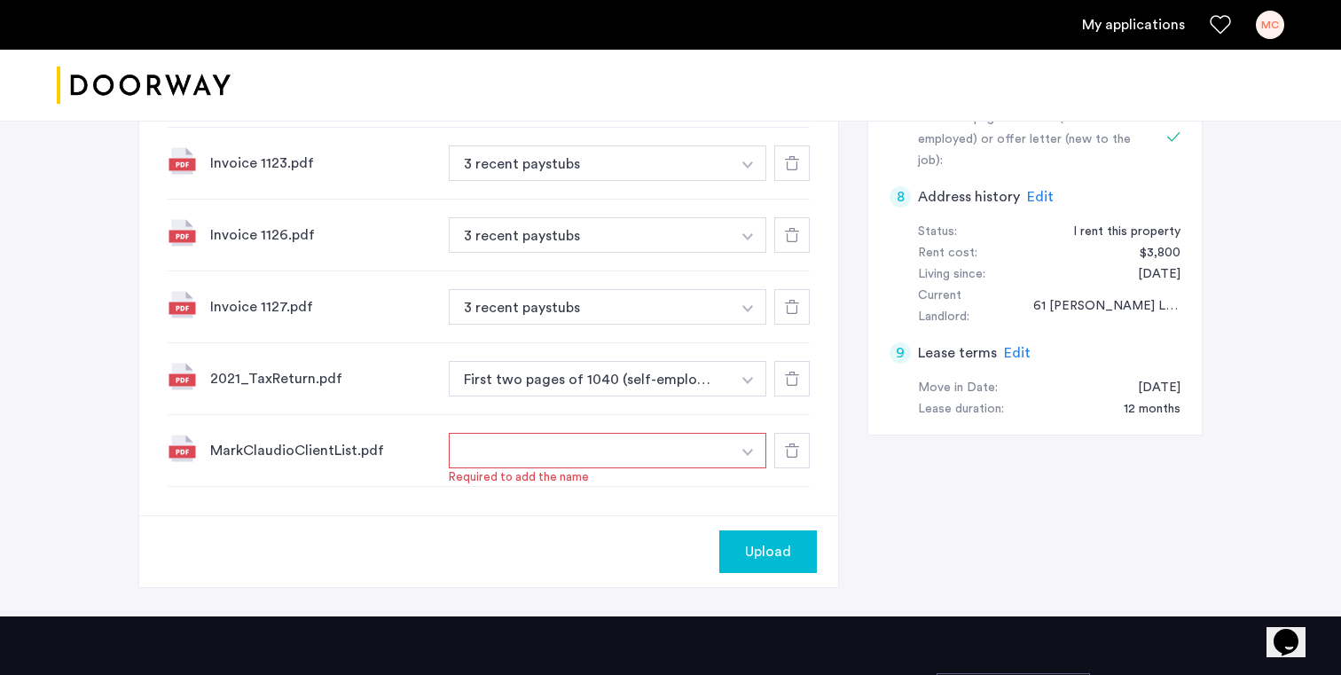
click at [573, 450] on button "button" at bounding box center [590, 450] width 282 height 35
click at [749, 451] on img "button" at bounding box center [747, 452] width 11 height 7
click at [663, 482] on input at bounding box center [608, 486] width 317 height 31
type input "**********"
click at [741, 551] on div "Upload" at bounding box center [767, 551] width 69 height 21
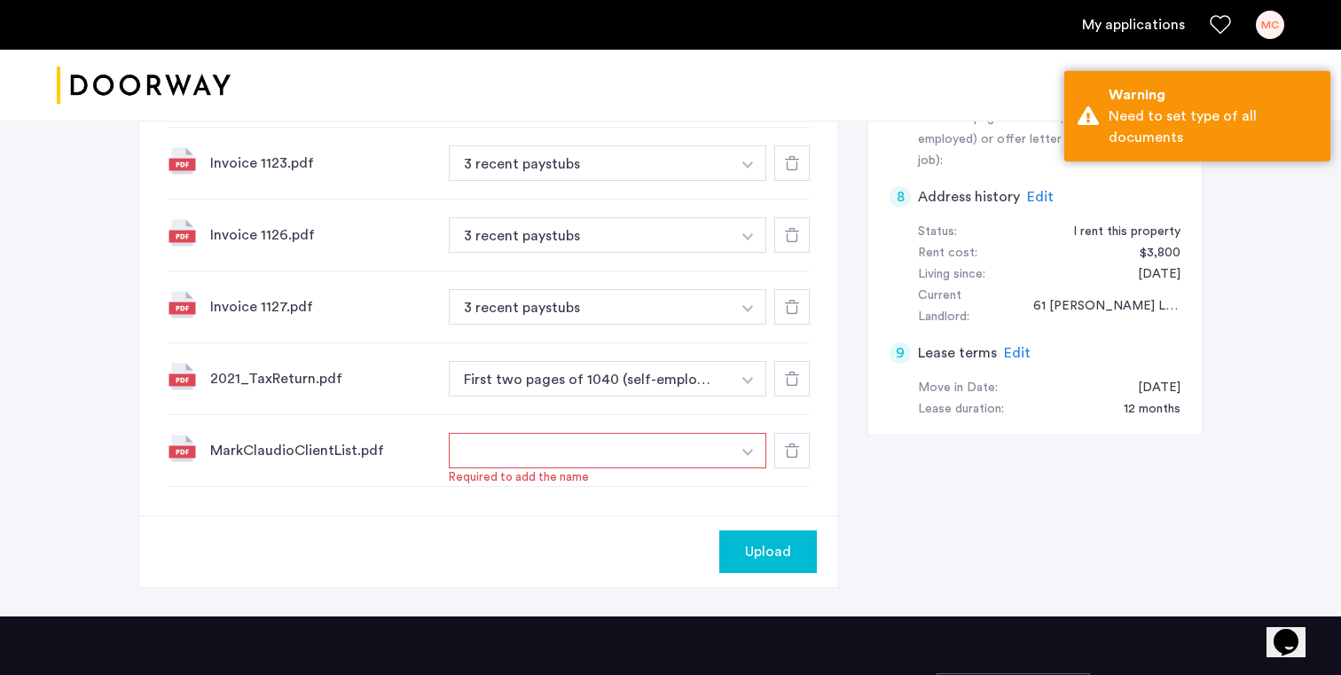
click at [663, 449] on button "button" at bounding box center [590, 450] width 282 height 35
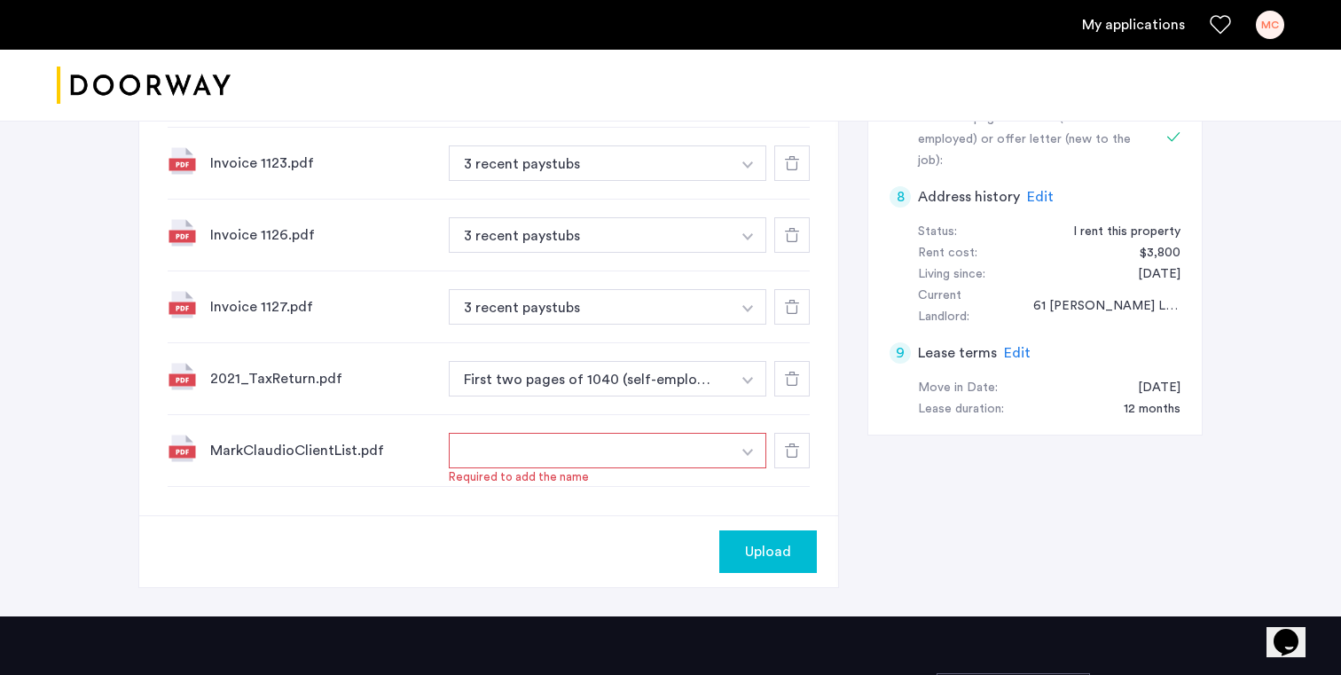
click at [740, 451] on button "button" at bounding box center [748, 450] width 36 height 35
click at [656, 485] on input "**********" at bounding box center [608, 486] width 317 height 31
click at [584, 488] on input "**********" at bounding box center [608, 486] width 317 height 31
click at [748, 483] on button "+" at bounding box center [751, 485] width 21 height 21
click at [788, 551] on span "Upload" at bounding box center [768, 551] width 46 height 21
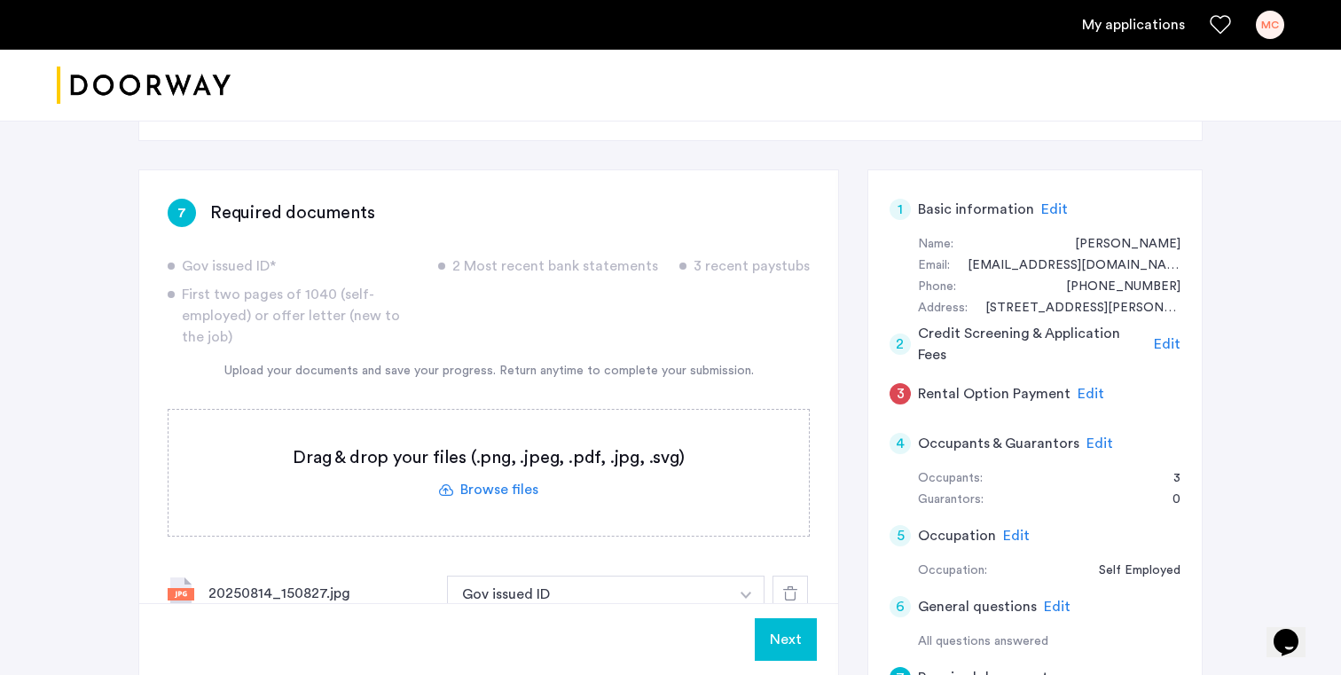
scroll to position [0, 0]
